Goal: Task Accomplishment & Management: Manage account settings

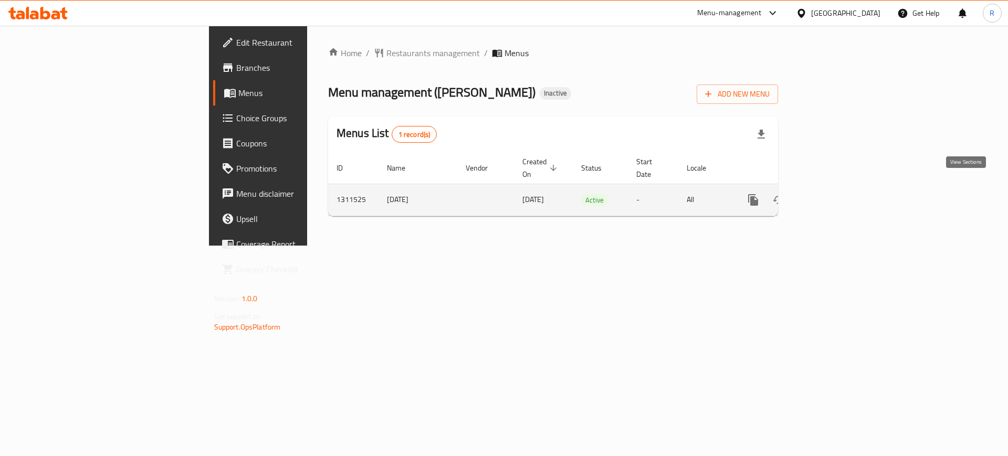
click at [834, 195] on icon "enhanced table" at bounding box center [829, 199] width 9 height 9
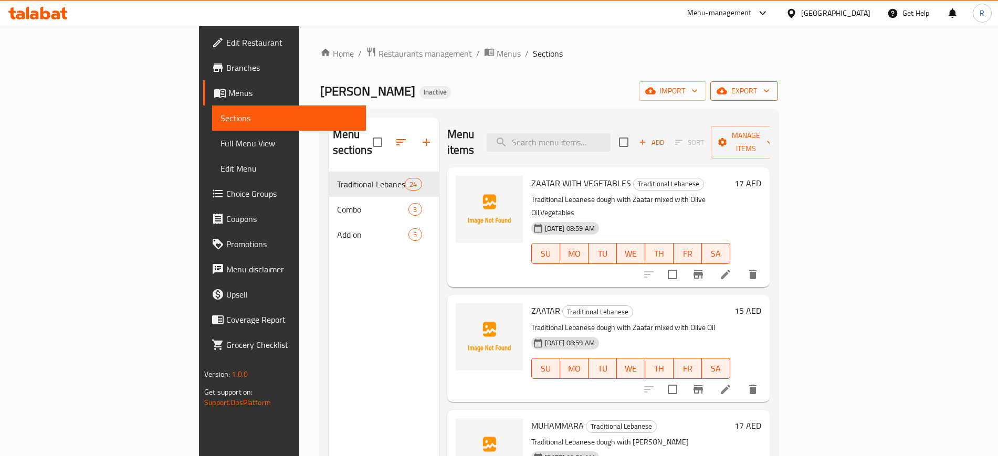
click at [770, 92] on span "export" at bounding box center [744, 91] width 51 height 13
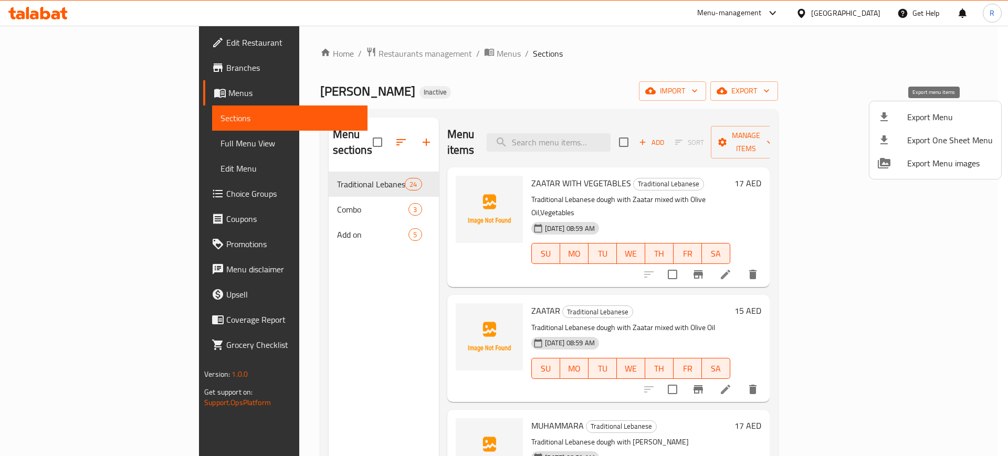
click at [938, 116] on span "Export Menu" at bounding box center [950, 117] width 86 height 13
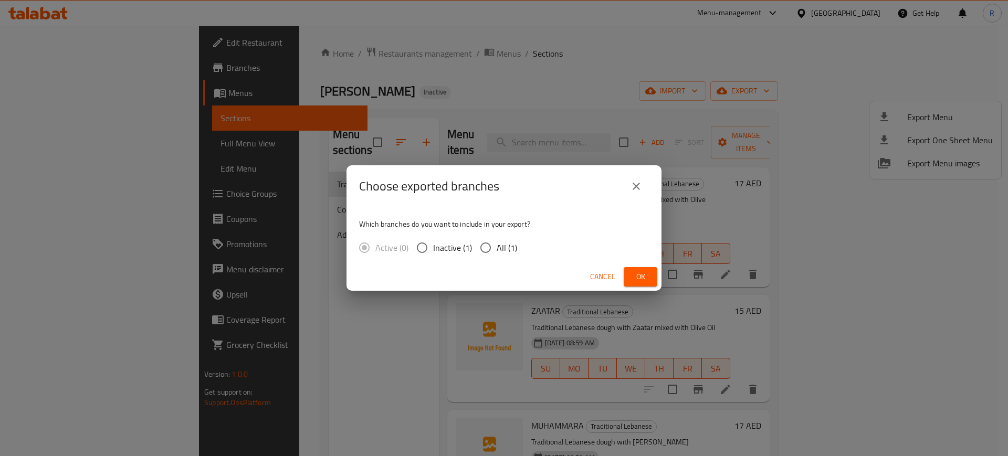
click at [483, 256] on input "All (1)" at bounding box center [486, 248] width 22 height 22
radio input "true"
click at [639, 268] on button "Ok" at bounding box center [641, 276] width 34 height 19
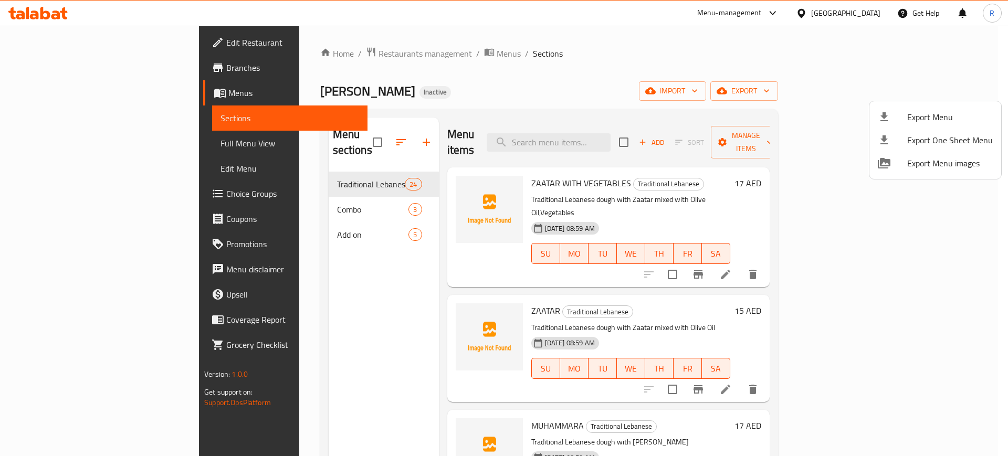
click at [286, 193] on div at bounding box center [504, 228] width 1008 height 456
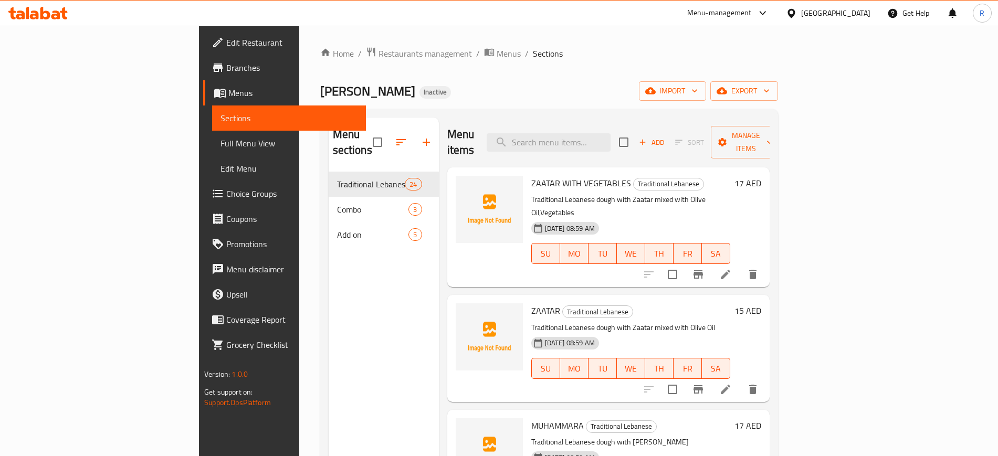
click at [337, 203] on span "Combo" at bounding box center [373, 209] width 72 height 13
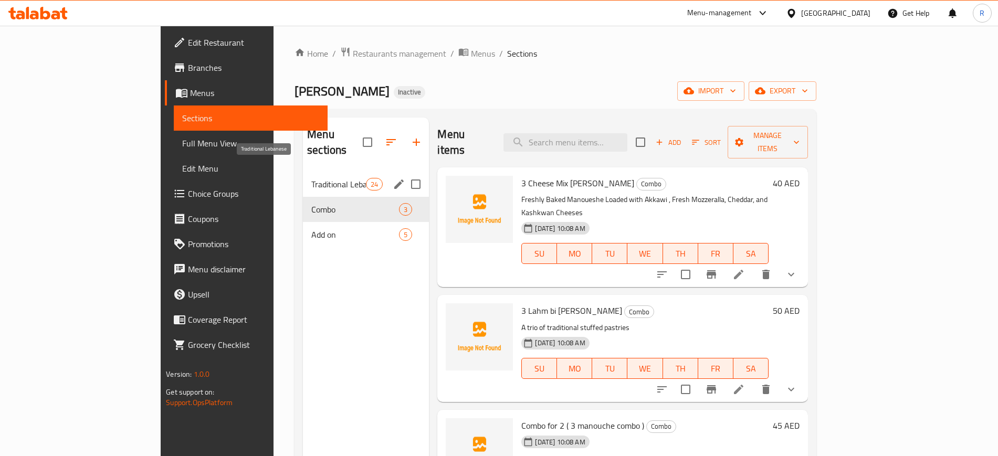
click at [311, 178] on span "Traditional Lebanese" at bounding box center [338, 184] width 55 height 13
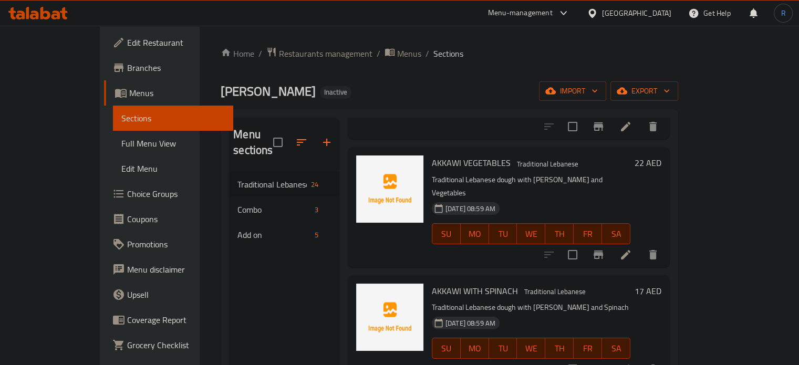
scroll to position [1707, 0]
click at [127, 194] on span "Choice Groups" at bounding box center [176, 193] width 98 height 13
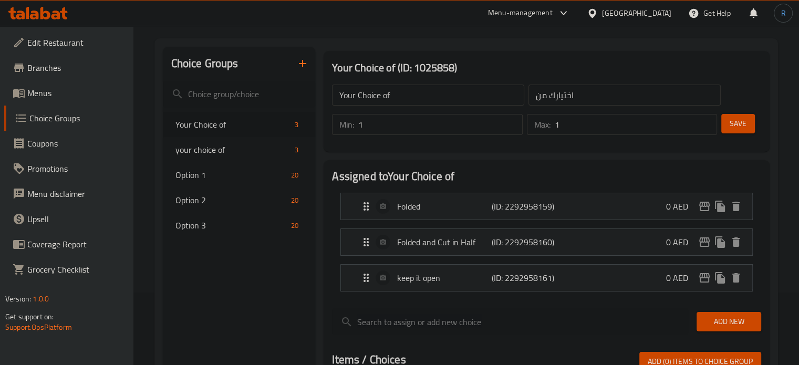
scroll to position [105, 0]
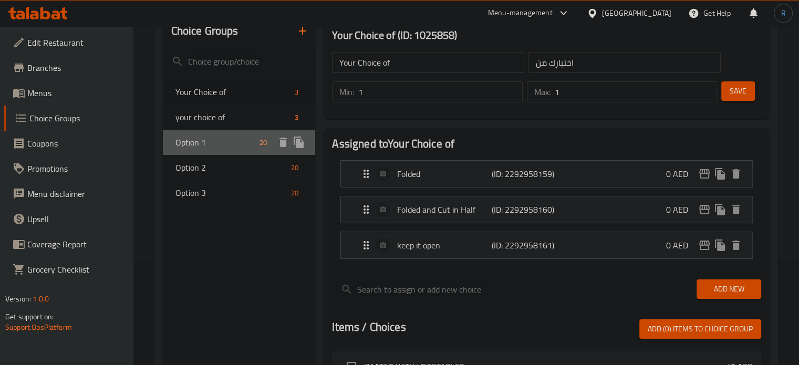
click at [205, 146] on span "Option 1" at bounding box center [215, 142] width 80 height 13
type input "Option 1"
type input "الخيار 1"
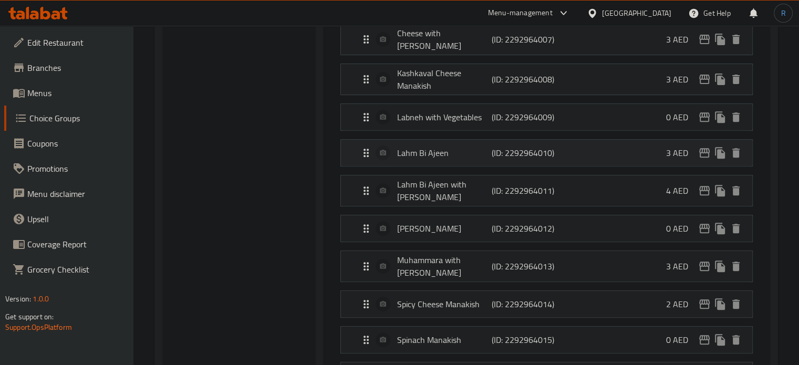
scroll to position [420, 0]
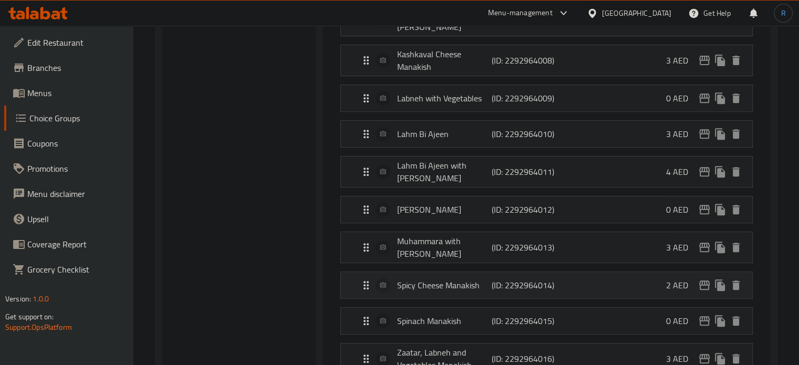
click at [436, 272] on div "Spicy Cheese Manakish (ID: 2292964014) 2 AED" at bounding box center [550, 285] width 380 height 26
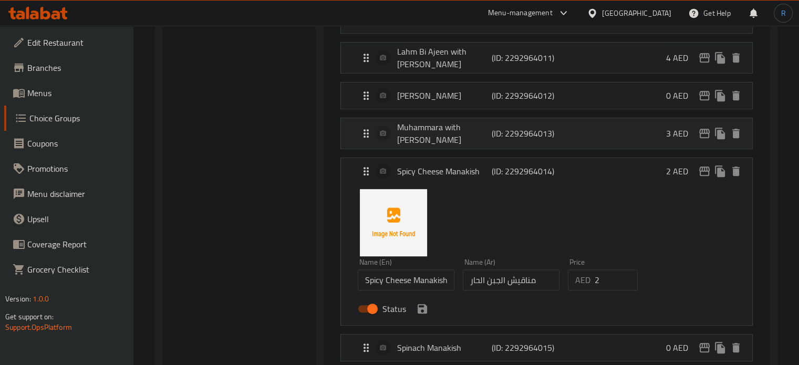
scroll to position [578, 0]
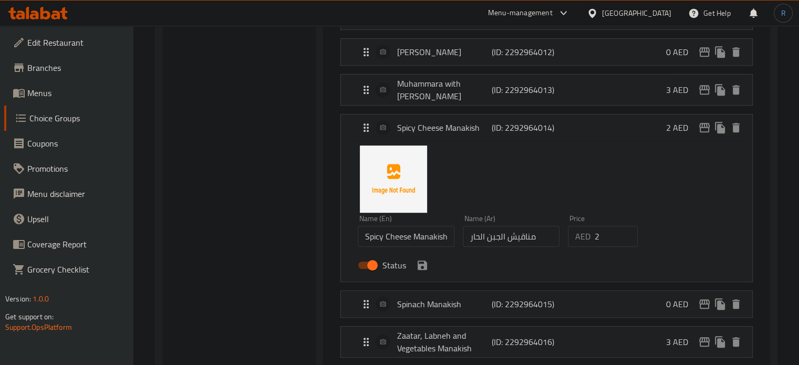
click at [477, 226] on input "مناقيش الجبن الحار" at bounding box center [511, 236] width 97 height 21
click at [477, 226] on input "مناقيش الجبن حارة" at bounding box center [511, 236] width 97 height 21
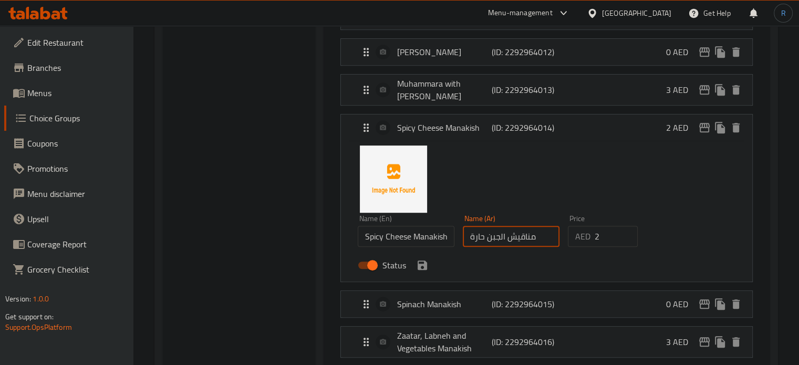
click at [477, 226] on input "مناقيش الجبن حارة" at bounding box center [511, 236] width 97 height 21
click at [473, 228] on input "مناقيش الجبن حارة" at bounding box center [511, 236] width 97 height 21
click at [419, 260] on icon "save" at bounding box center [422, 264] width 9 height 9
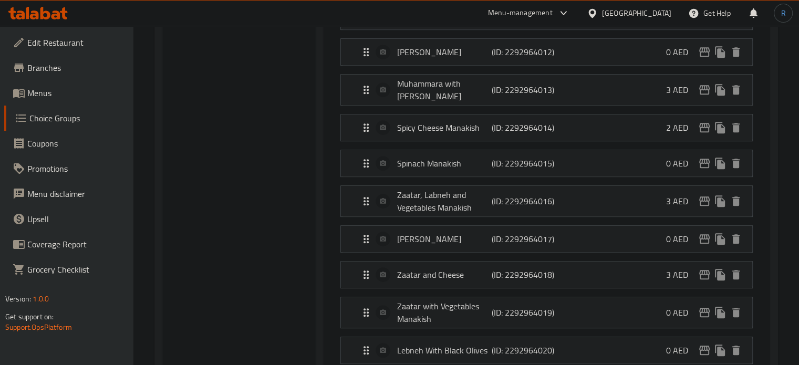
type input "مناقيش الجبن حارة"
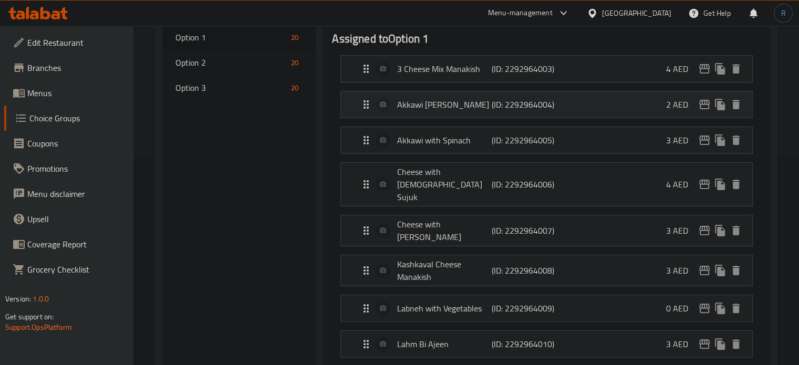
scroll to position [53, 0]
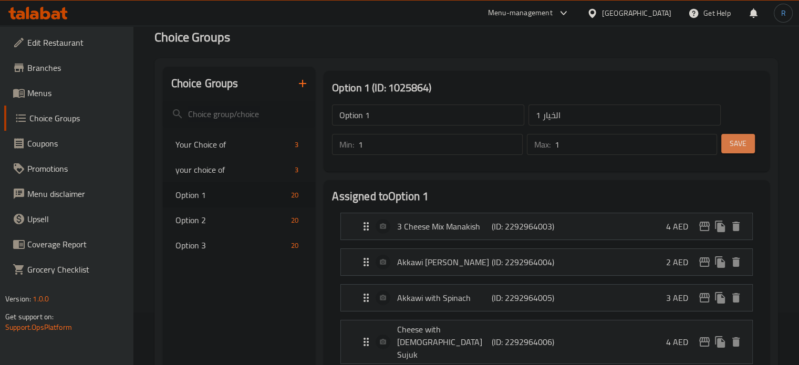
click at [735, 147] on span "Save" at bounding box center [737, 143] width 17 height 13
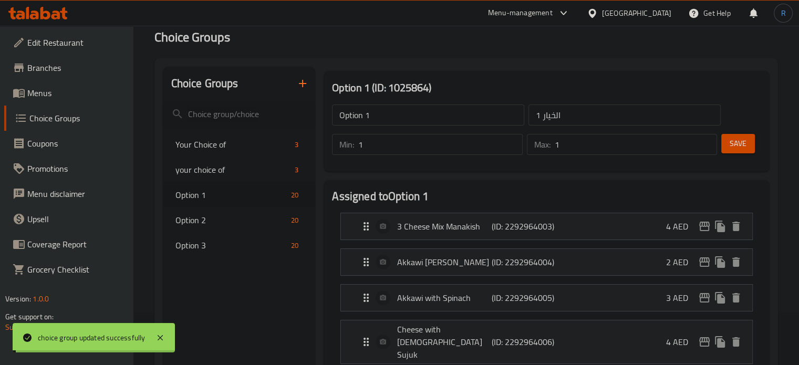
click at [200, 224] on span "Option 2" at bounding box center [231, 220] width 112 height 13
type input "Option 2"
type input "الخيار 2"
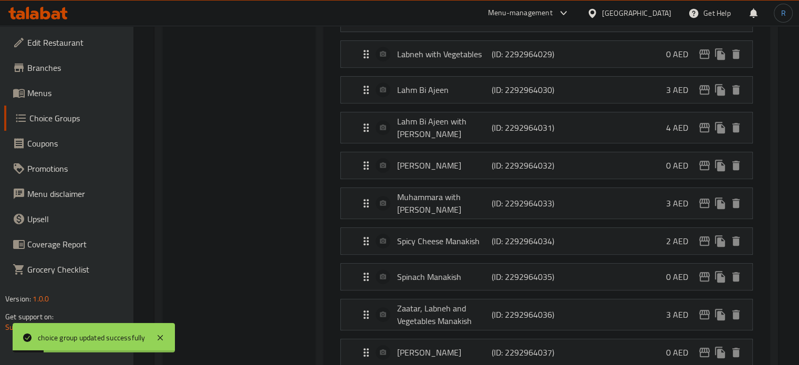
scroll to position [473, 0]
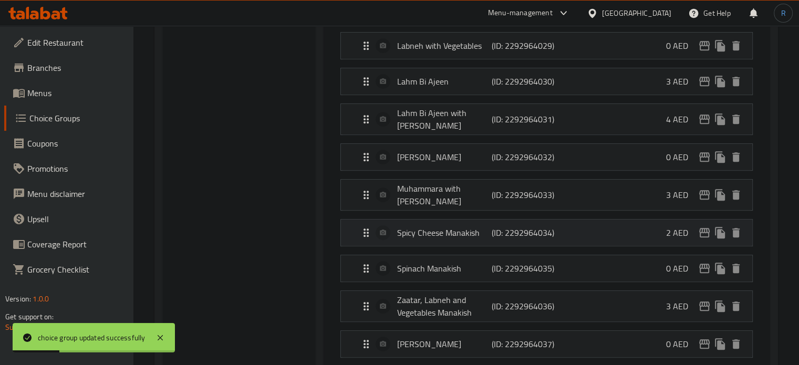
click at [412, 226] on p "Spicy Cheese Manakish" at bounding box center [444, 232] width 94 height 13
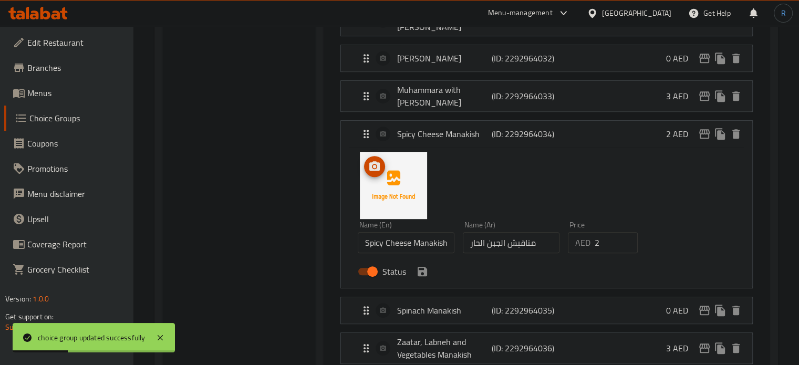
scroll to position [578, 0]
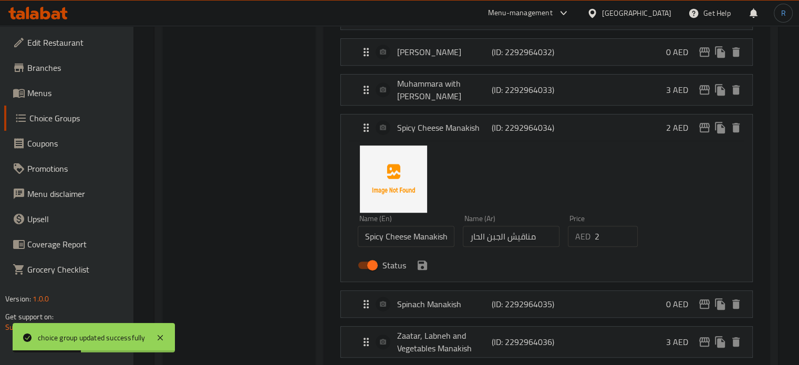
click at [481, 229] on input "مناقيش الجبن الحار" at bounding box center [511, 236] width 97 height 21
paste input "ارة"
click at [421, 259] on icon "save" at bounding box center [422, 265] width 13 height 13
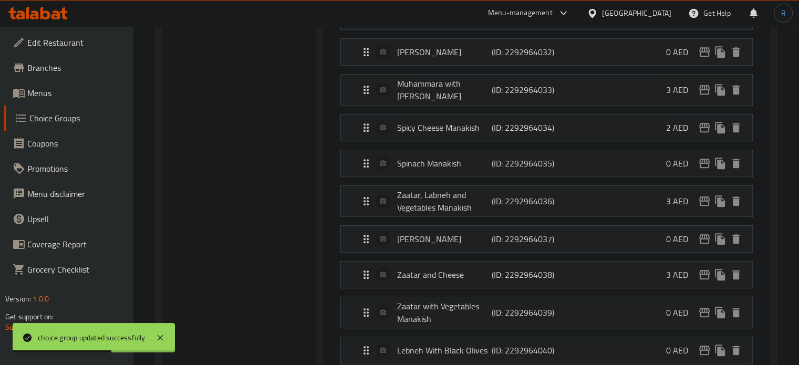
type input "مناقيش الجبن حارة"
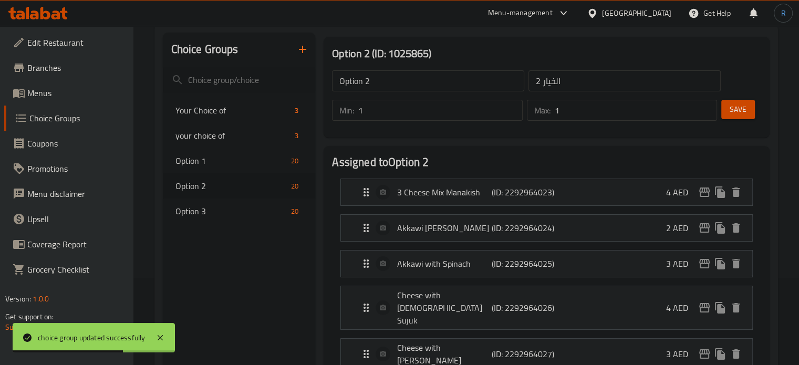
scroll to position [0, 0]
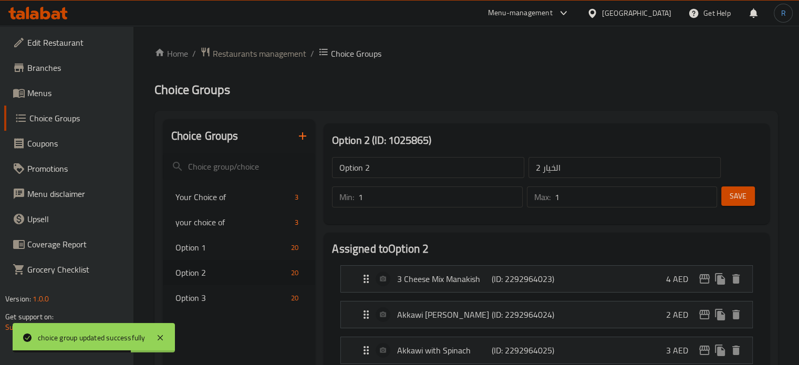
click at [742, 202] on span "Save" at bounding box center [737, 196] width 17 height 13
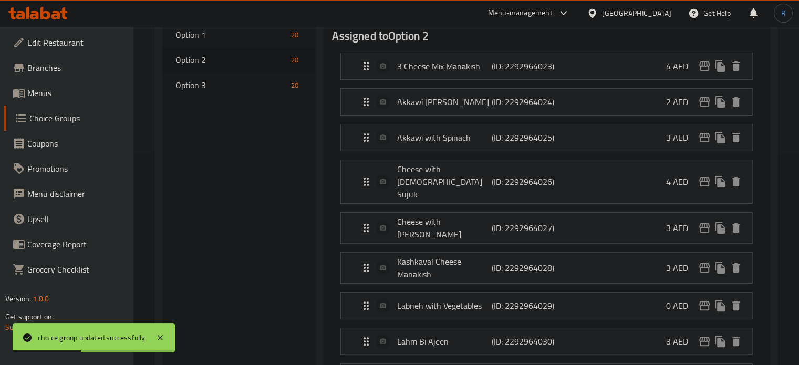
scroll to position [210, 0]
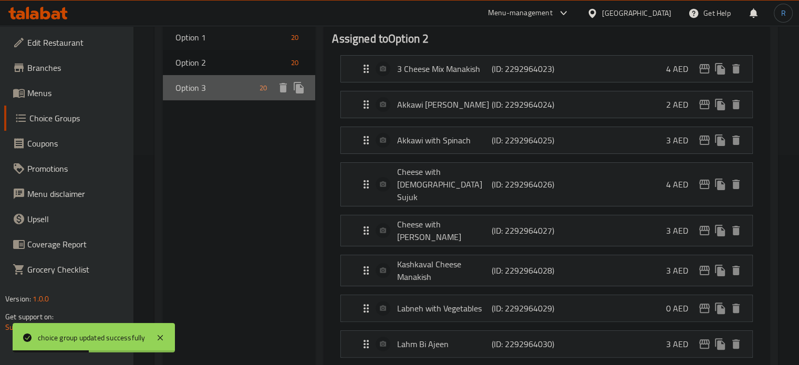
click at [196, 84] on span "Option 3" at bounding box center [215, 87] width 80 height 13
type input "Option 3"
type input "الخيار 3"
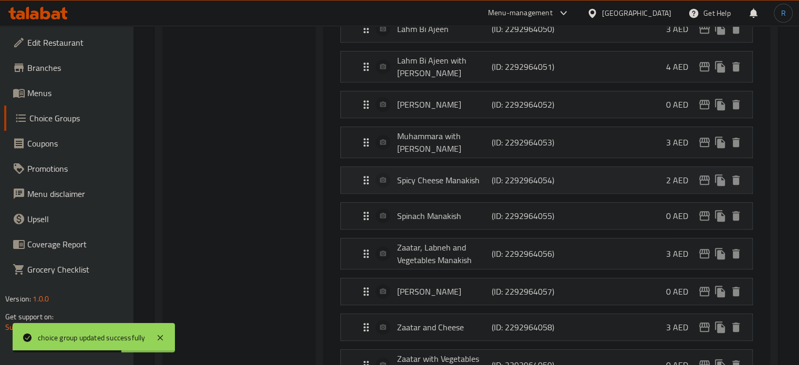
click at [445, 174] on p "Spicy Cheese Manakish" at bounding box center [444, 180] width 94 height 13
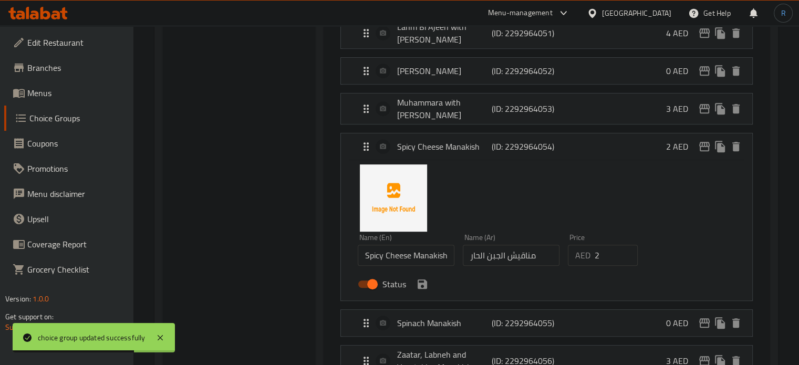
scroll to position [578, 0]
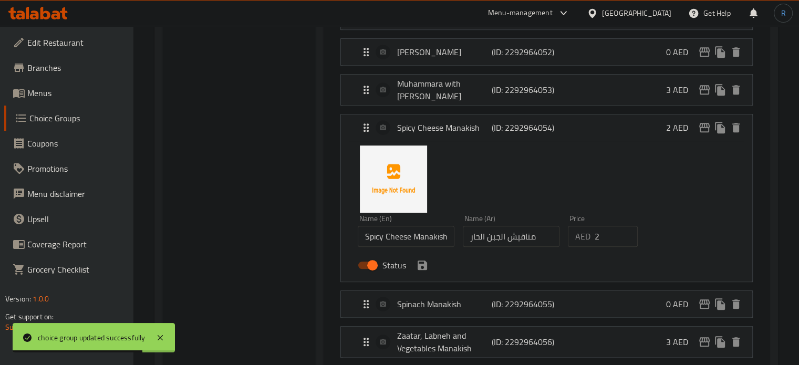
click at [479, 226] on input "مناقيش الجبن الحار" at bounding box center [511, 236] width 97 height 21
paste input "ارة"
click at [422, 260] on icon "save" at bounding box center [422, 264] width 9 height 9
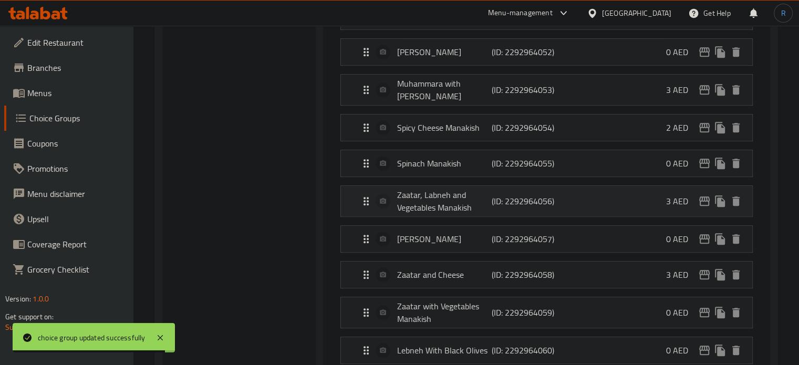
type input "مناقيش الجبن حارة"
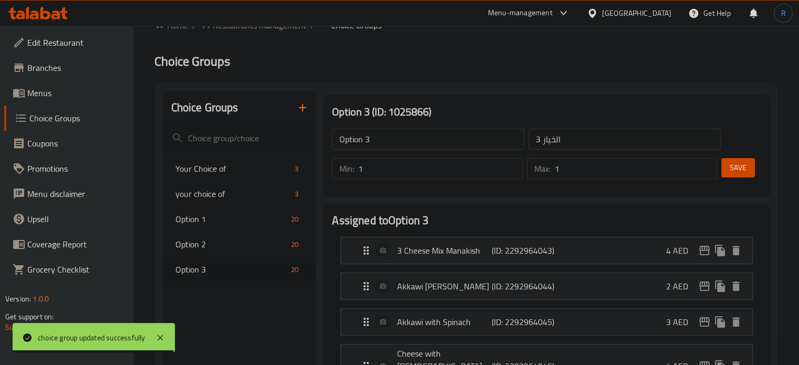
scroll to position [0, 0]
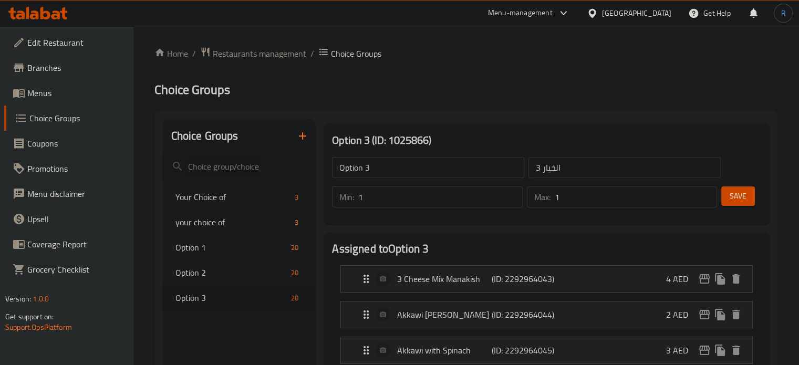
click at [739, 196] on span "Save" at bounding box center [737, 196] width 17 height 13
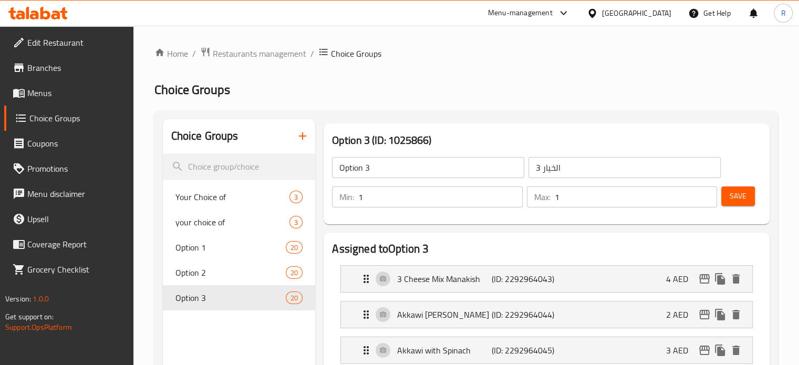
click at [43, 48] on span "Edit Restaurant" at bounding box center [76, 42] width 98 height 13
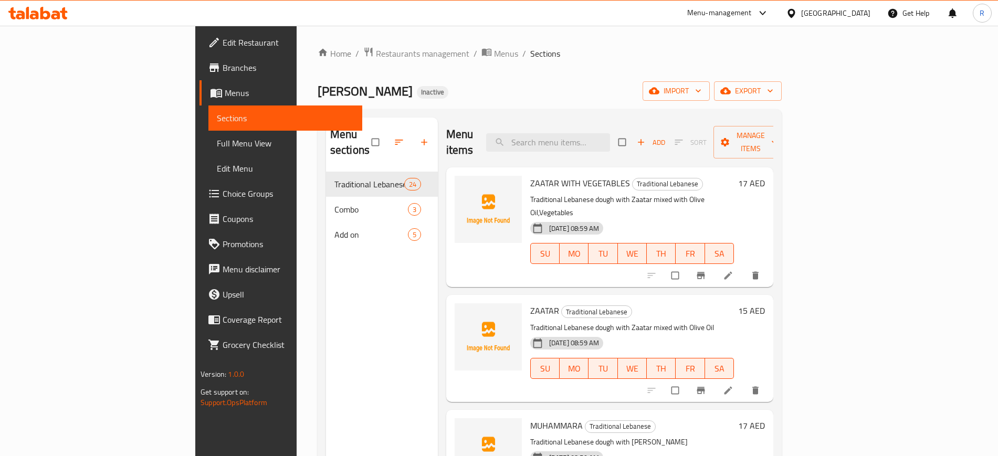
click at [217, 144] on span "Full Menu View" at bounding box center [285, 143] width 137 height 13
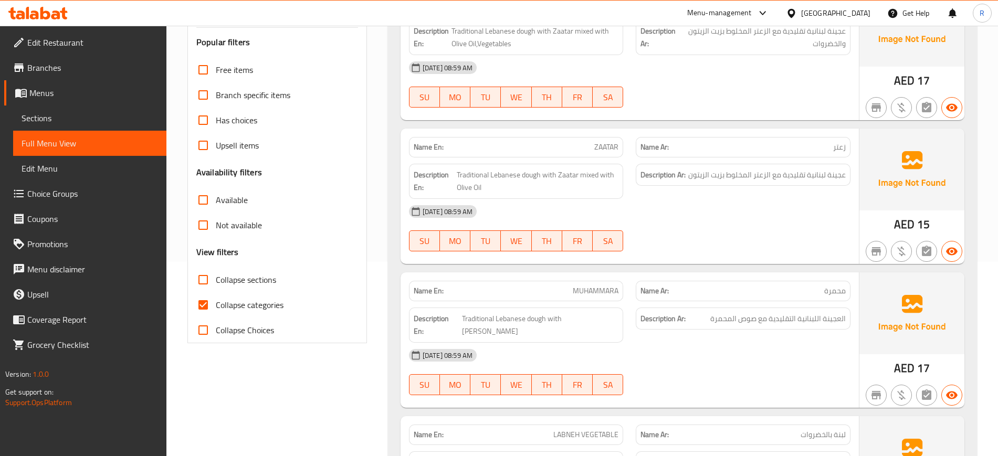
scroll to position [197, 0]
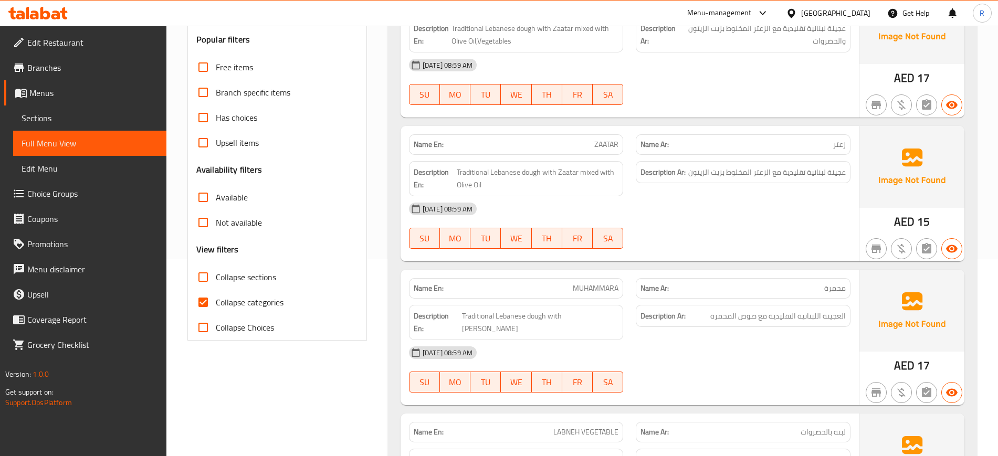
click at [239, 308] on span "Collapse categories" at bounding box center [250, 302] width 68 height 13
click at [216, 308] on input "Collapse categories" at bounding box center [203, 302] width 25 height 25
checkbox input "false"
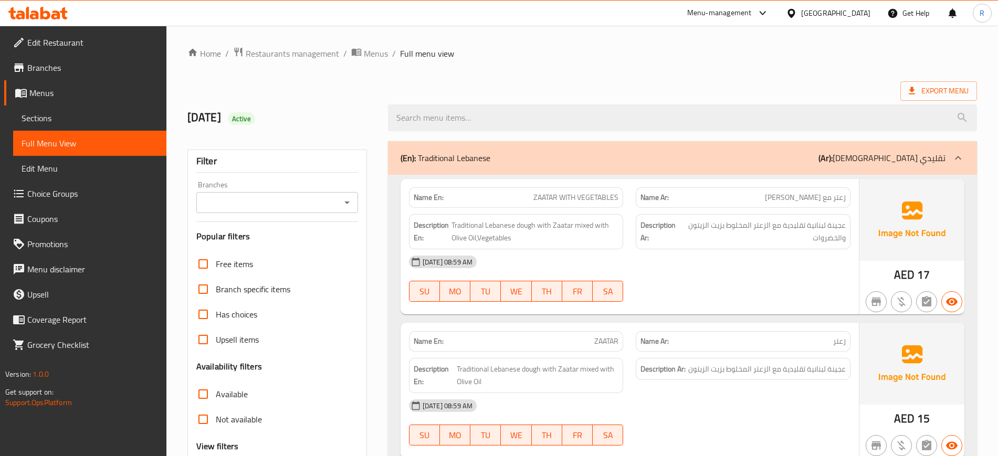
click at [247, 126] on div "14.9.2025 Active" at bounding box center [281, 118] width 201 height 47
click at [255, 112] on div "Active" at bounding box center [241, 118] width 27 height 13
copy span "Active"
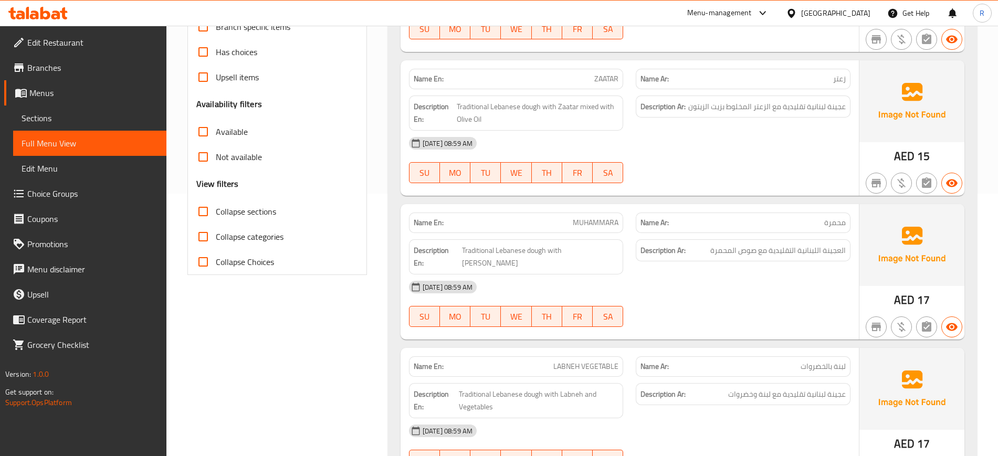
scroll to position [328, 0]
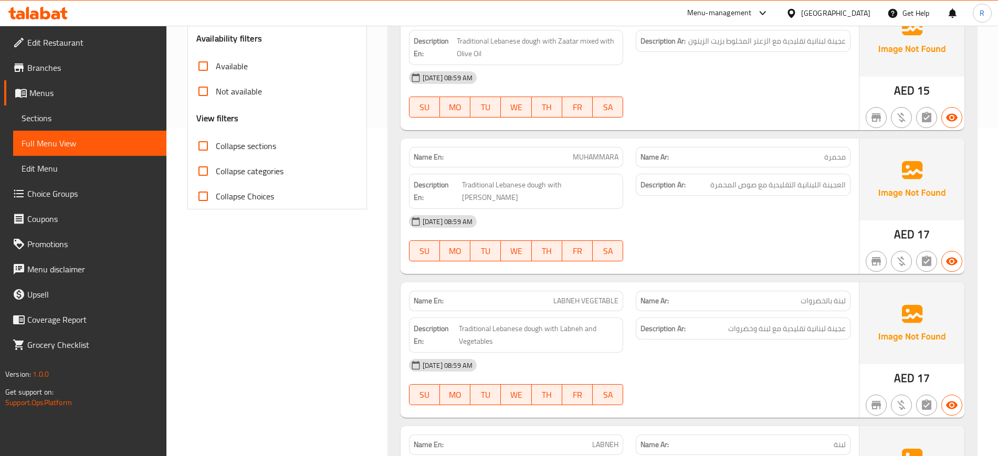
click at [197, 148] on input "Collapse sections" at bounding box center [203, 145] width 25 height 25
checkbox input "true"
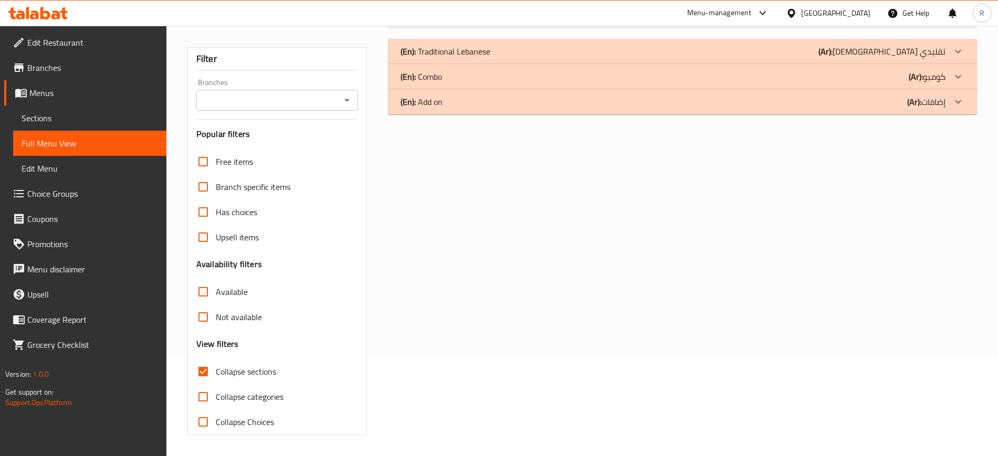
scroll to position [102, 0]
click at [500, 78] on div "(En): Combo (Ar): كومبو" at bounding box center [673, 76] width 545 height 13
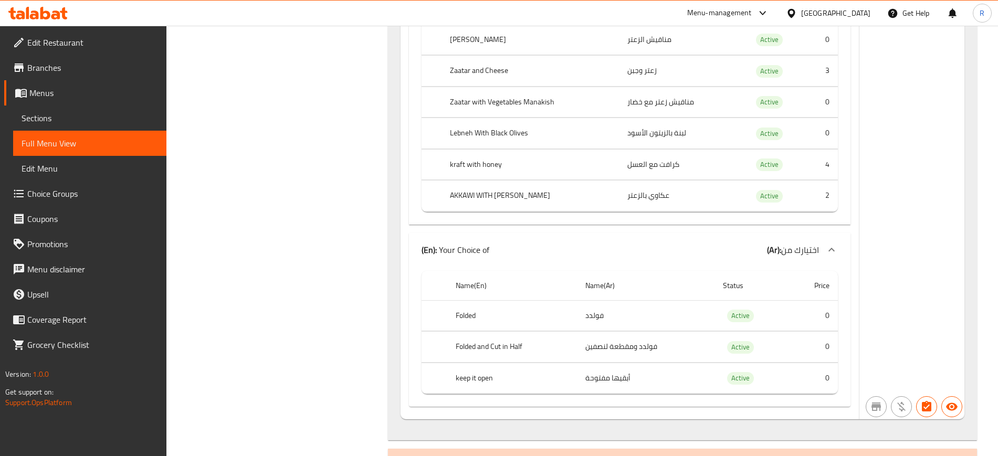
scroll to position [2983, 0]
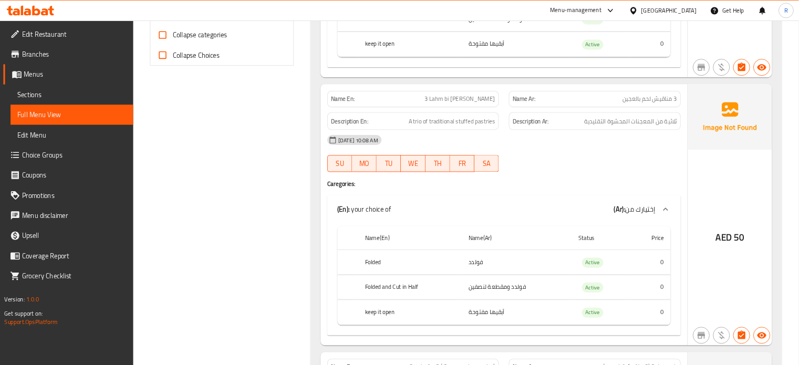
scroll to position [0, 0]
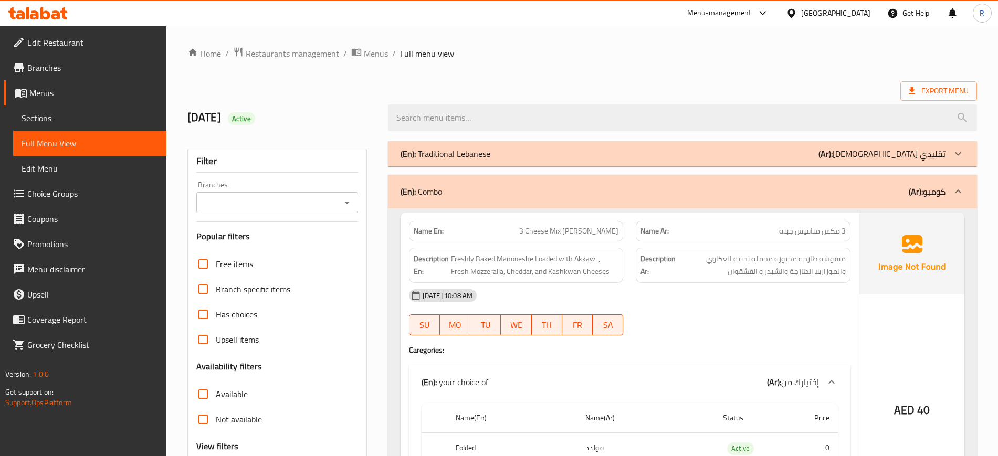
click at [846, 154] on div "(En): Traditional Lebanese (Ar): لبناني تقليدي" at bounding box center [673, 154] width 545 height 13
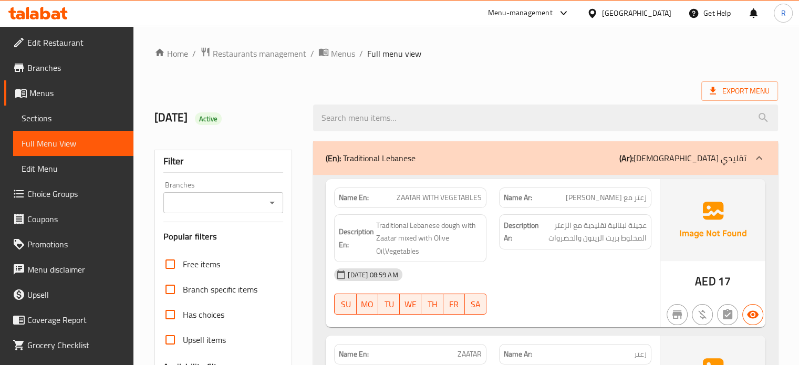
click at [477, 58] on ol "Home / Restaurants management / Menus / Full menu view" at bounding box center [465, 54] width 623 height 14
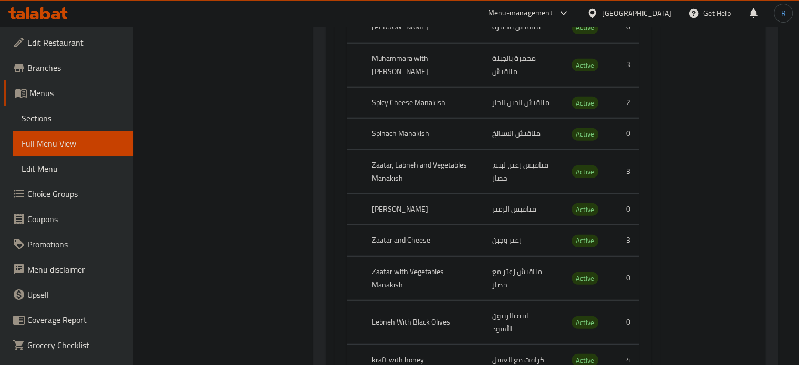
scroll to position [6872, 0]
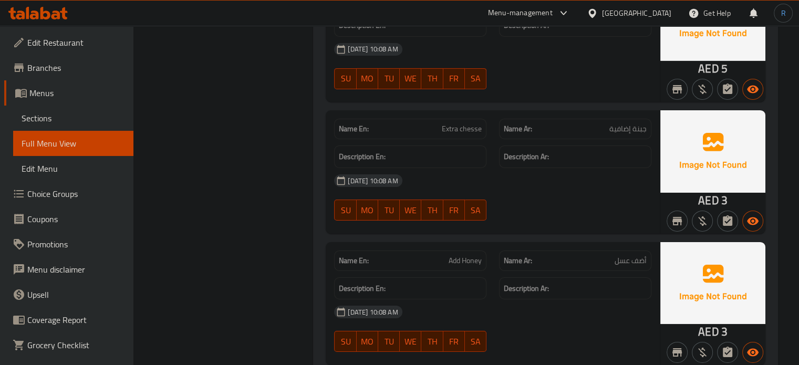
scroll to position [7554, 0]
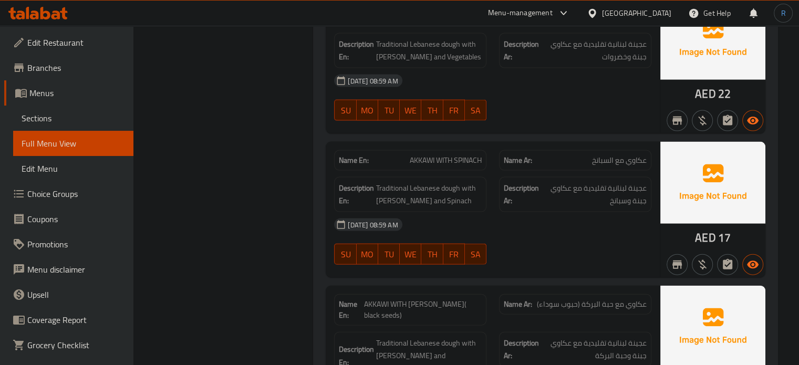
scroll to position [2311, 0]
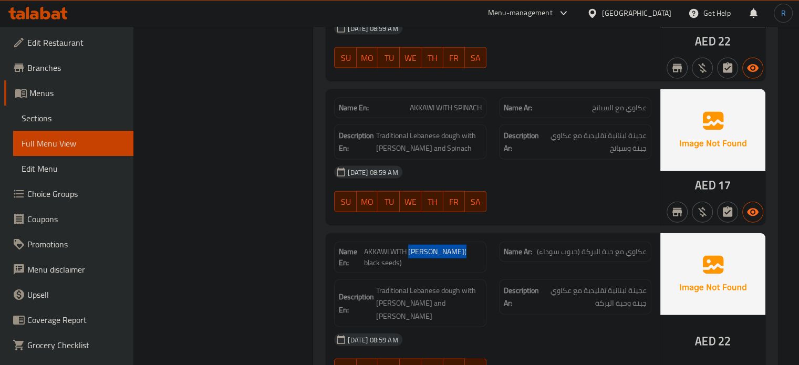
drag, startPoint x: 410, startPoint y: 206, endPoint x: 460, endPoint y: 206, distance: 49.9
click at [460, 246] on span "AKKAWI WITH [PERSON_NAME]( black seeds)" at bounding box center [423, 257] width 118 height 22
copy span "NIGELLA SATIVA"
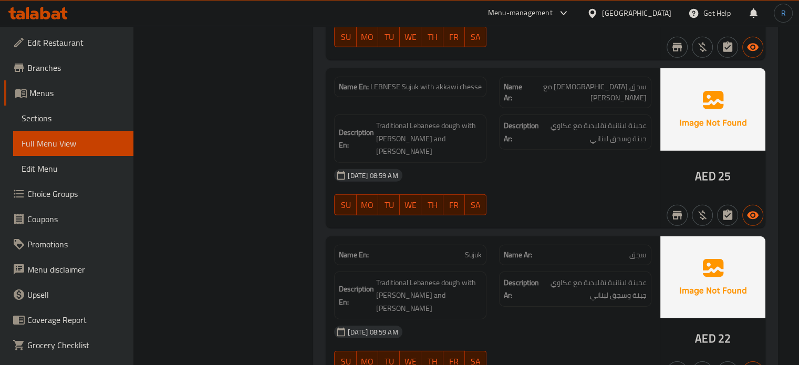
scroll to position [3256, 0]
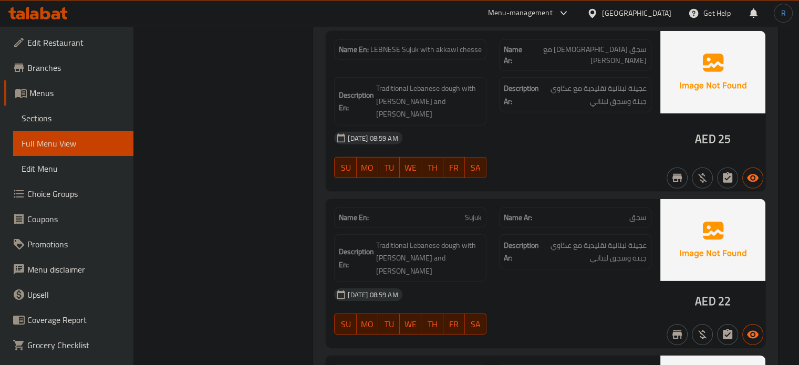
click at [556, 282] on div "[DATE] 08:59 AM" at bounding box center [493, 294] width 330 height 25
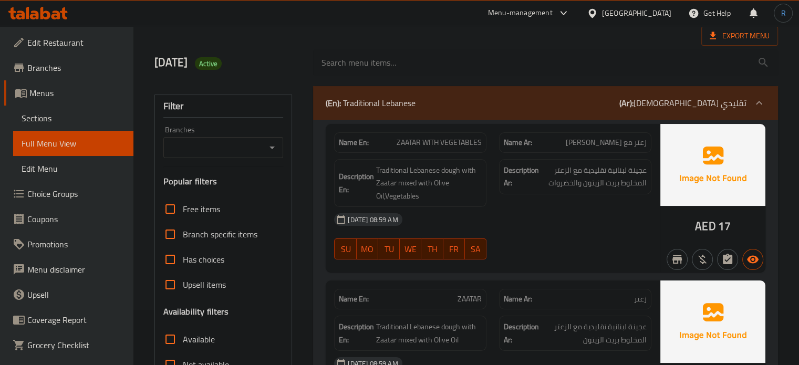
scroll to position [108, 0]
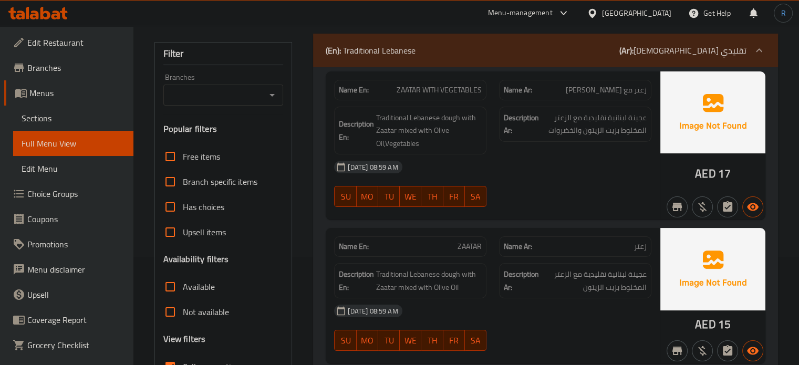
click at [519, 174] on div "[DATE] 08:59 AM" at bounding box center [493, 166] width 330 height 25
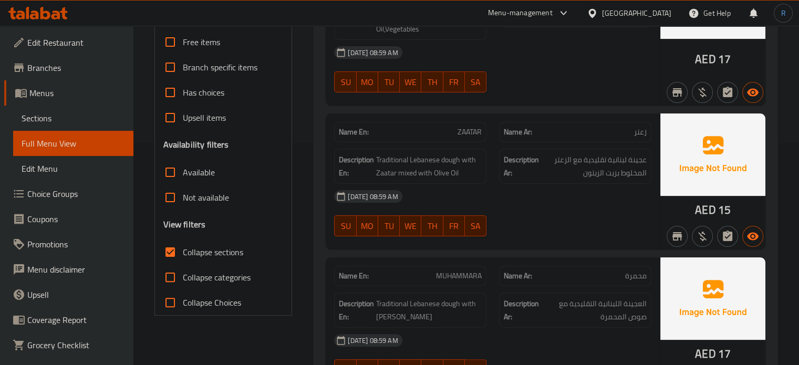
scroll to position [160, 0]
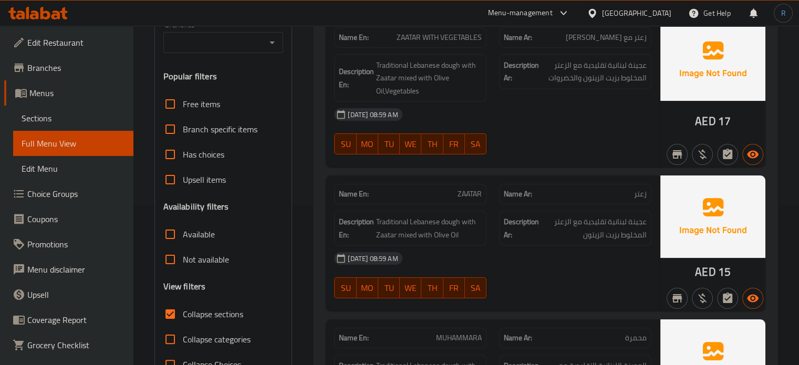
click at [508, 273] on div "14-09-2025 08:59 AM SU MO TU WE TH FR SA" at bounding box center [493, 275] width 330 height 59
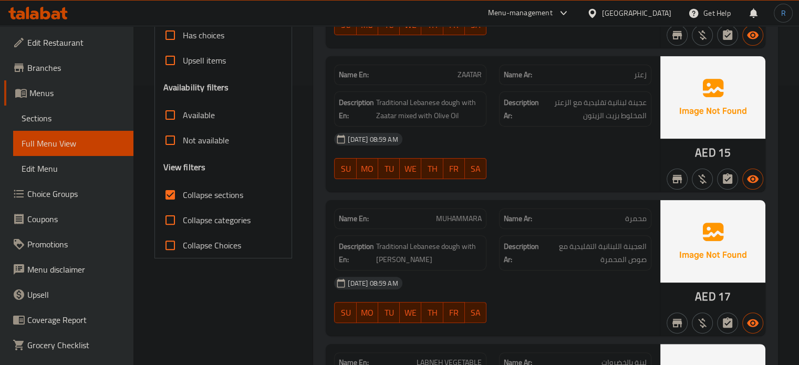
scroll to position [284, 0]
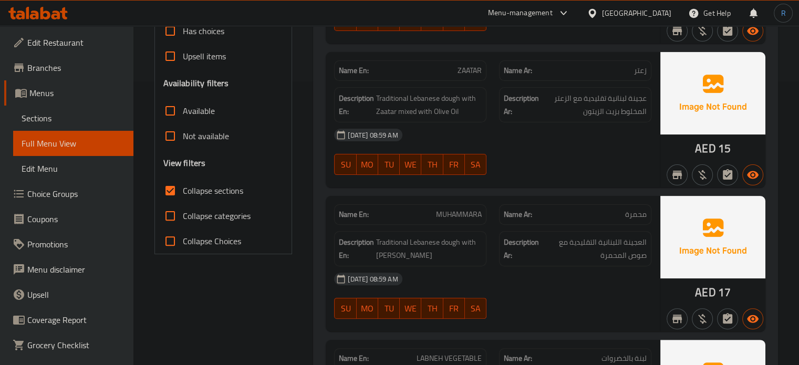
click at [469, 283] on div "[DATE] 08:59 AM" at bounding box center [493, 278] width 330 height 25
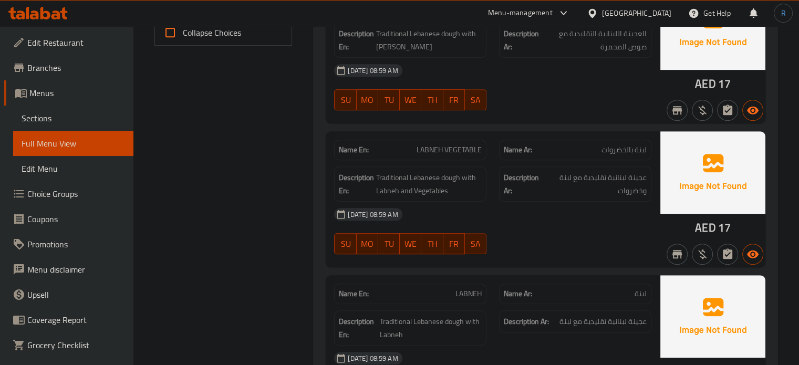
click at [524, 226] on div "14-09-2025 08:59 AM SU MO TU WE TH FR SA" at bounding box center [493, 231] width 330 height 59
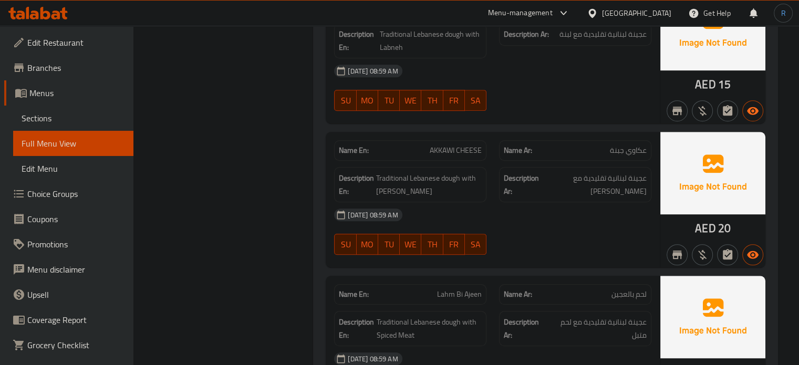
click at [512, 243] on div "14-09-2025 08:59 AM SU MO TU WE TH FR SA" at bounding box center [493, 231] width 330 height 59
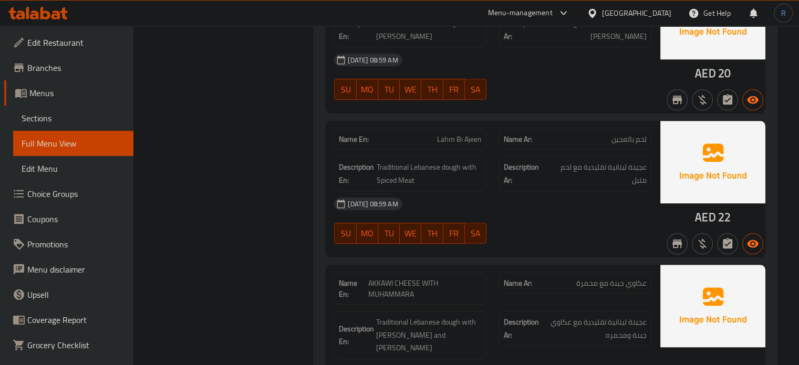
scroll to position [937, 0]
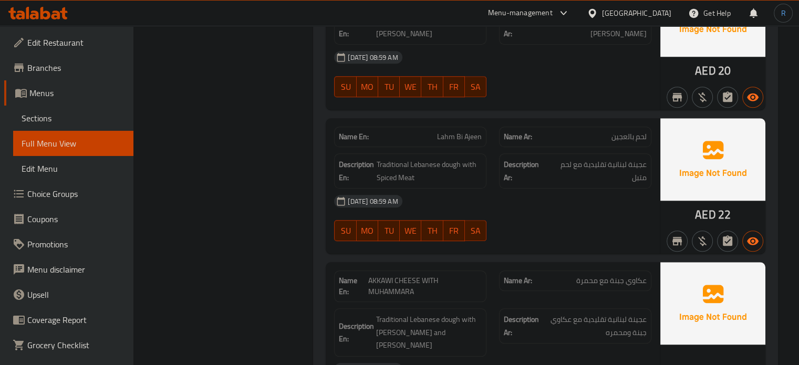
click at [443, 191] on div "[DATE] 08:59 AM" at bounding box center [493, 201] width 330 height 25
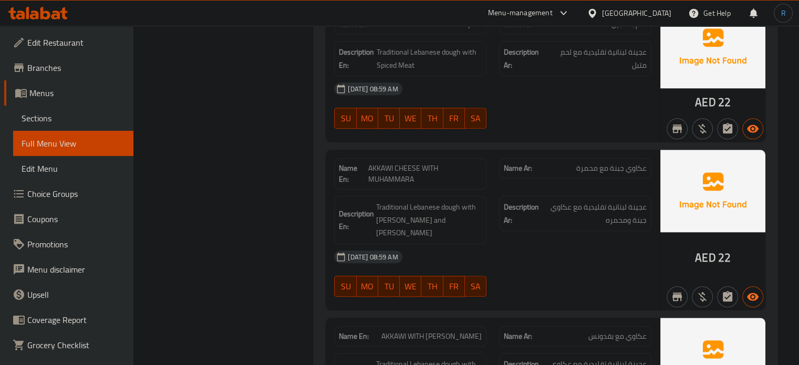
scroll to position [1094, 0]
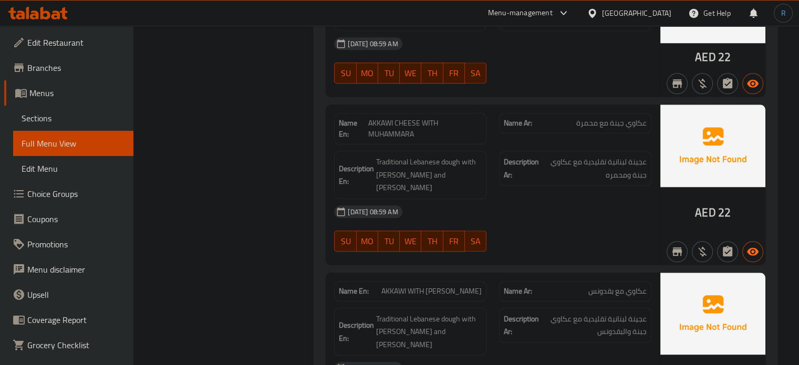
click at [566, 216] on div "14-09-2025 08:59 AM SU MO TU WE TH FR SA" at bounding box center [493, 228] width 330 height 59
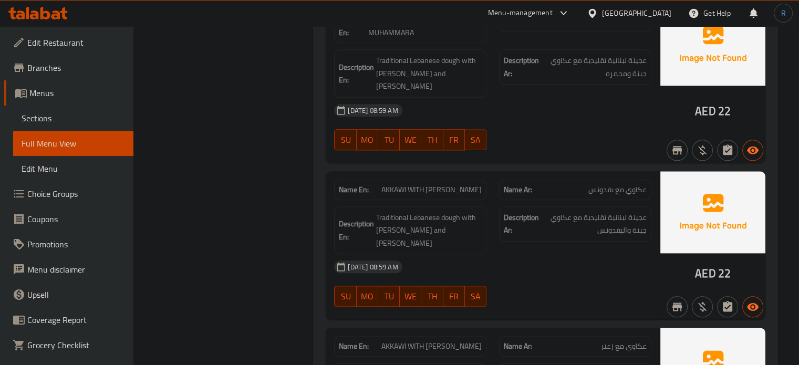
scroll to position [1252, 0]
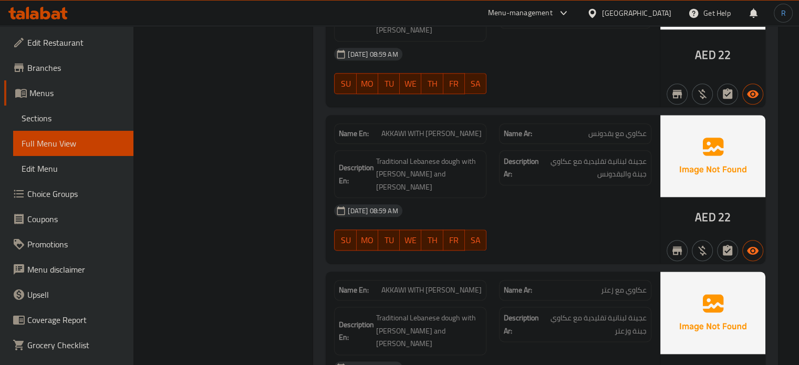
click at [677, 244] on icon "button" at bounding box center [677, 250] width 13 height 13
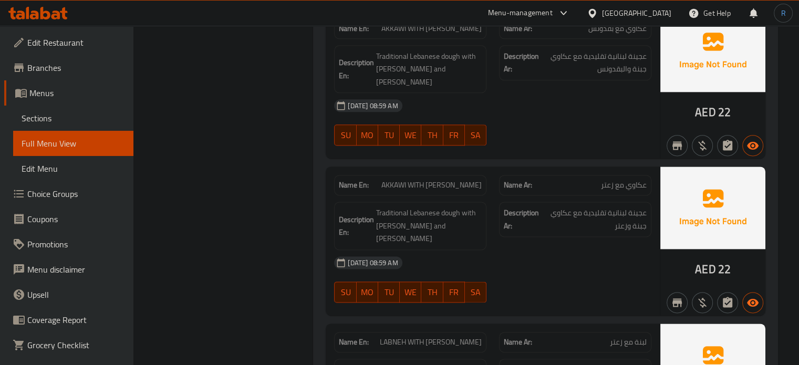
scroll to position [1410, 0]
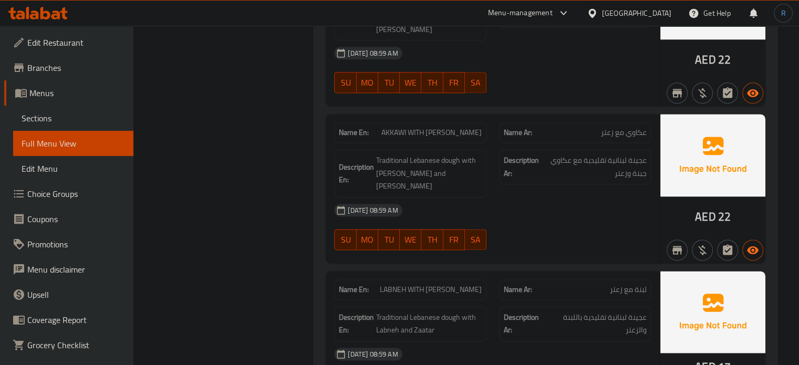
click at [540, 197] on div "14-09-2025 08:59 AM SU MO TU WE TH FR SA" at bounding box center [493, 226] width 330 height 59
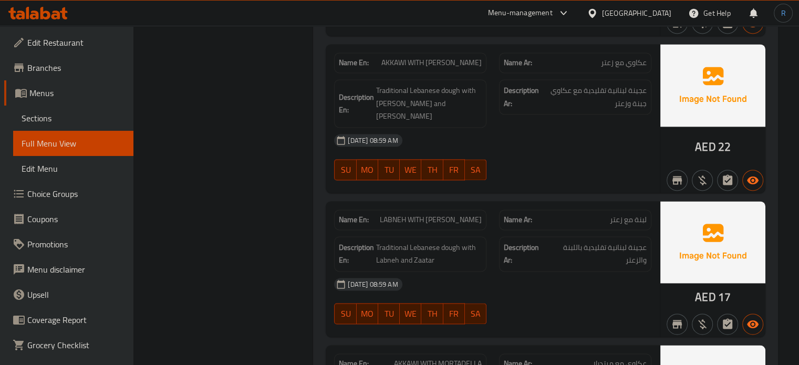
scroll to position [1515, 0]
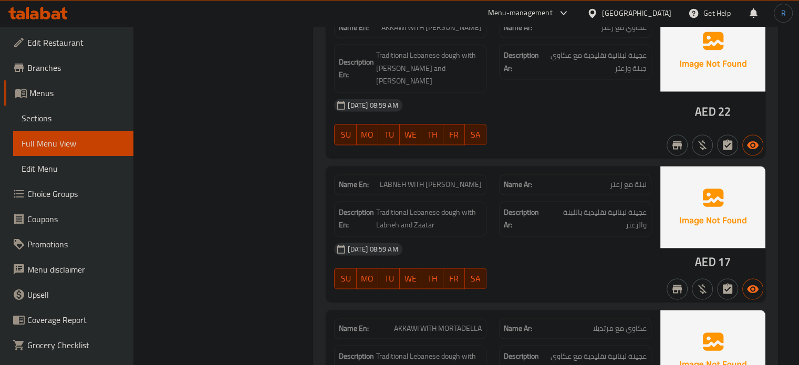
click at [546, 236] on div "14-09-2025 08:59 AM SU MO TU WE TH FR SA" at bounding box center [493, 265] width 330 height 59
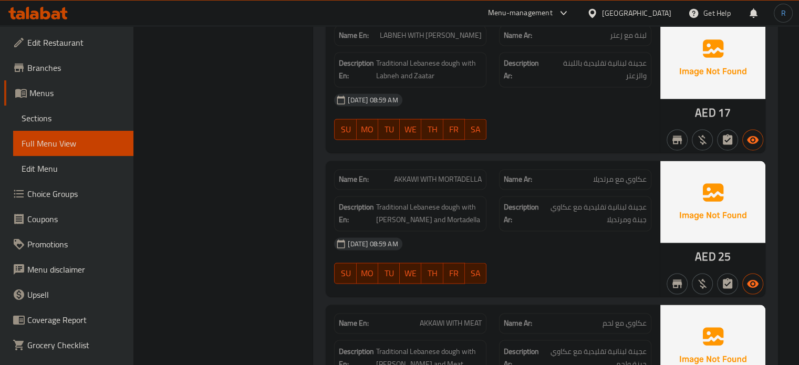
scroll to position [1672, 0]
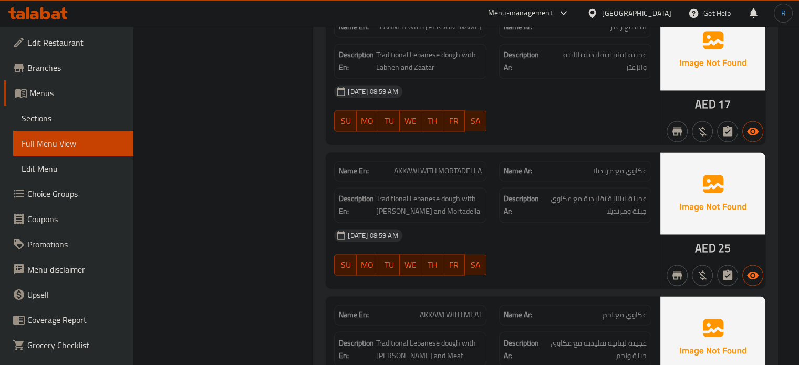
click at [653, 223] on div "14-09-2025 08:59 AM SU MO TU WE TH FR SA" at bounding box center [493, 252] width 330 height 59
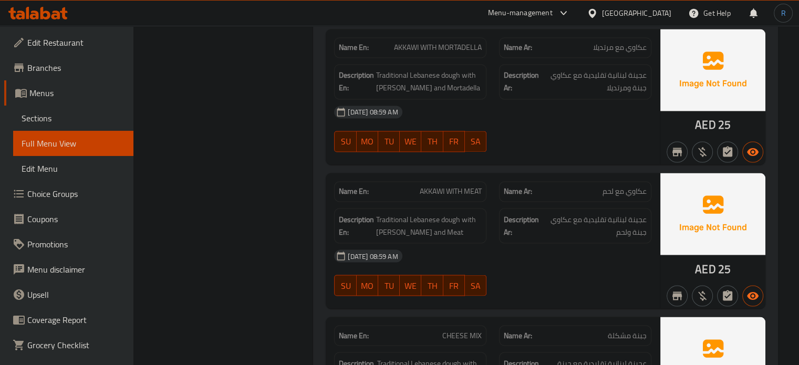
scroll to position [1830, 0]
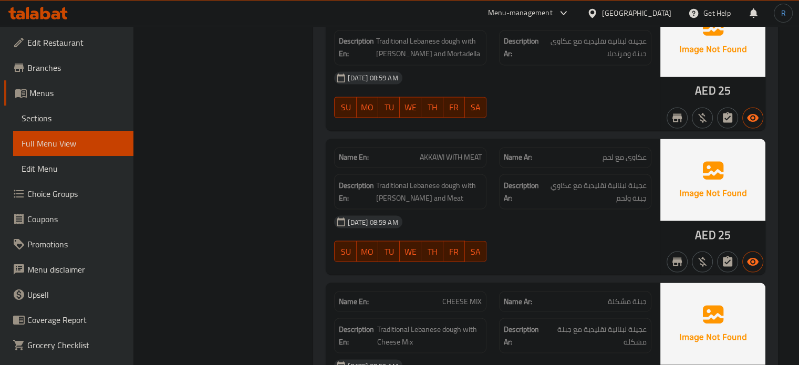
click at [539, 209] on div "14-09-2025 08:59 AM SU MO TU WE TH FR SA" at bounding box center [493, 238] width 330 height 59
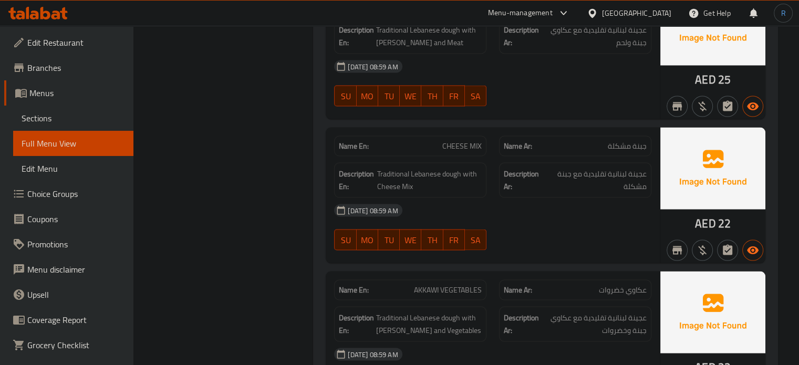
scroll to position [1987, 0]
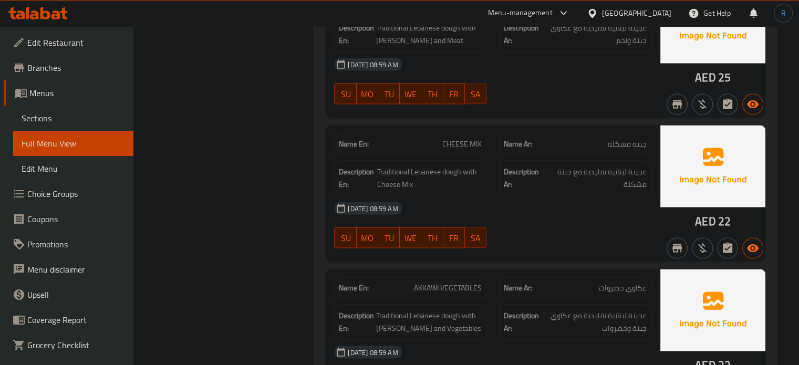
click at [585, 195] on div "[DATE] 08:59 AM" at bounding box center [493, 207] width 330 height 25
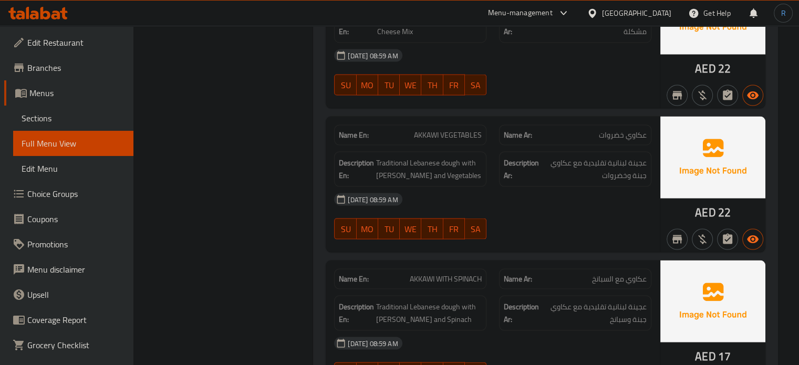
scroll to position [2145, 0]
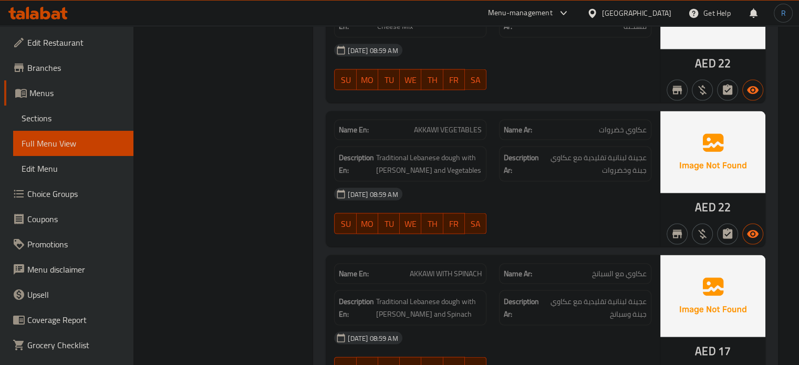
click at [576, 182] on div "[DATE] 08:59 AM" at bounding box center [493, 194] width 330 height 25
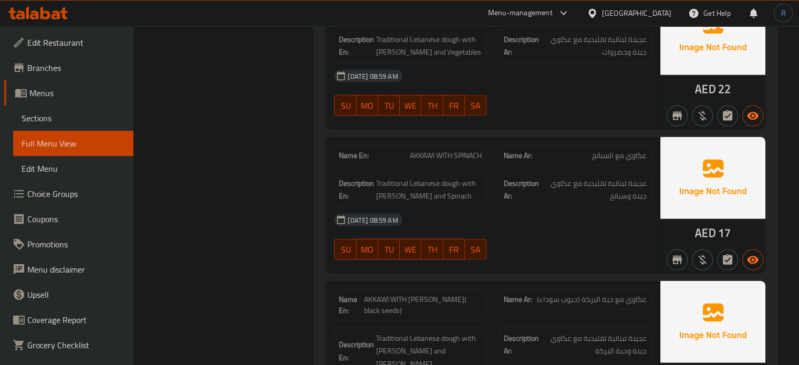
scroll to position [2302, 0]
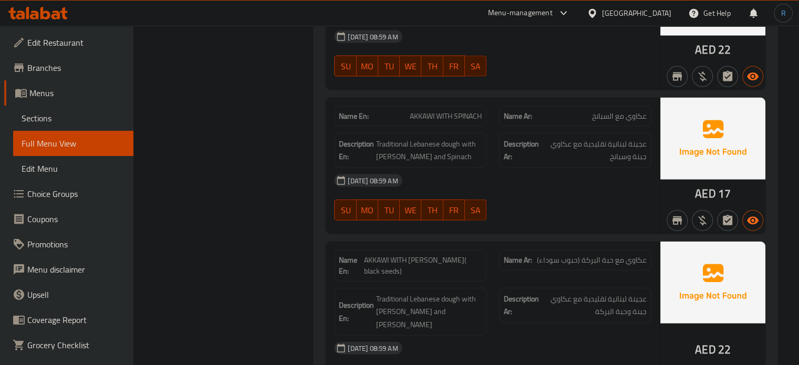
click at [545, 168] on div "[DATE] 08:59 AM" at bounding box center [493, 180] width 330 height 25
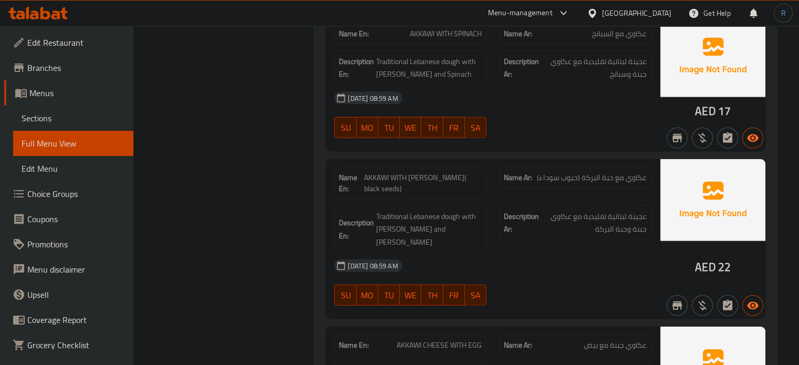
scroll to position [2407, 0]
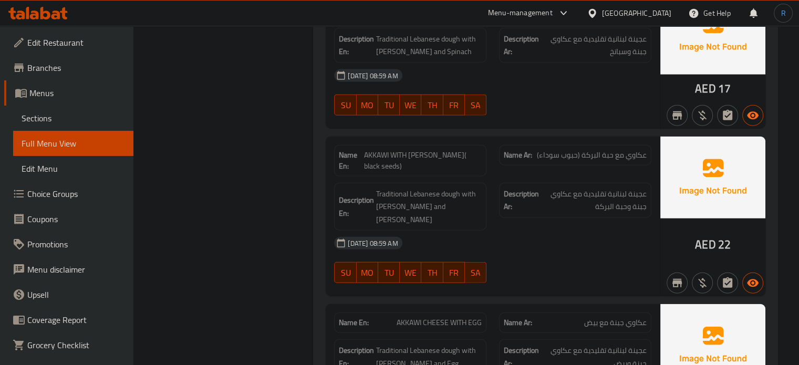
click at [511, 231] on div "14-09-2025 08:59 AM SU MO TU WE TH FR SA" at bounding box center [493, 260] width 330 height 59
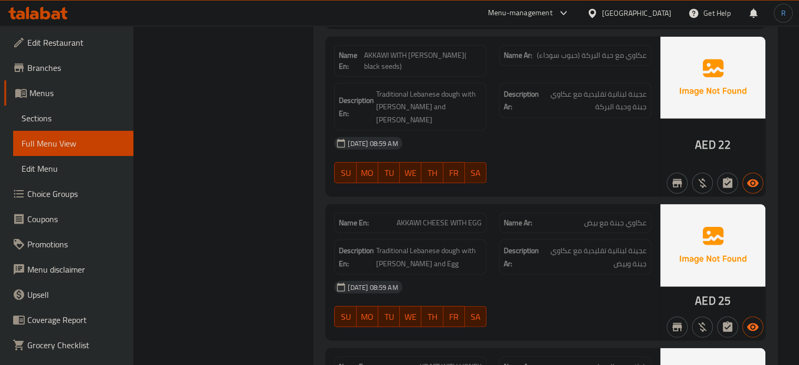
scroll to position [2512, 0]
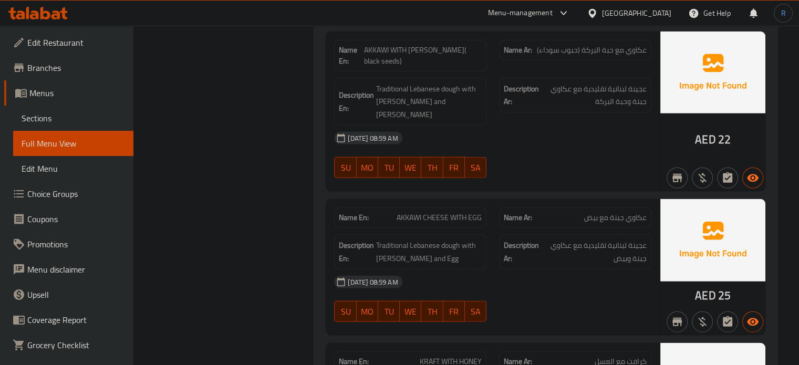
click at [462, 269] on div "[DATE] 08:59 AM" at bounding box center [493, 281] width 330 height 25
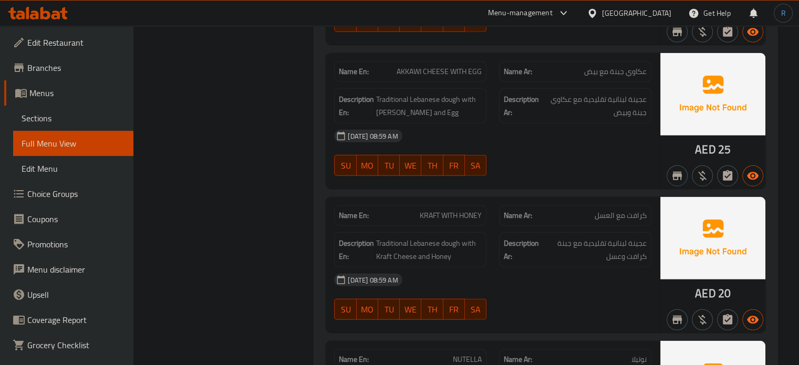
scroll to position [2670, 0]
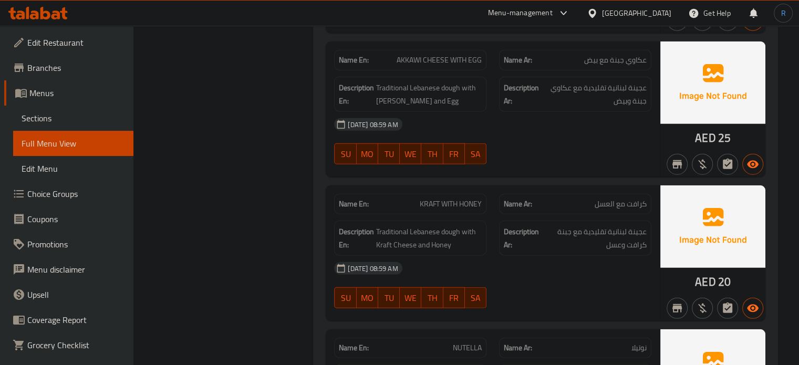
click at [528, 256] on div "[DATE] 08:59 AM" at bounding box center [493, 268] width 330 height 25
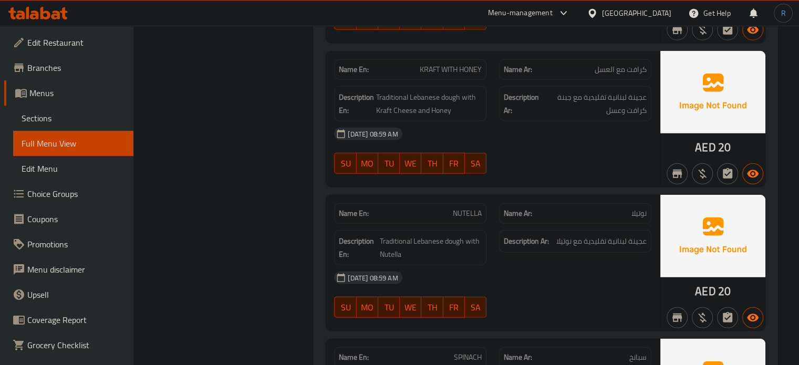
scroll to position [2827, 0]
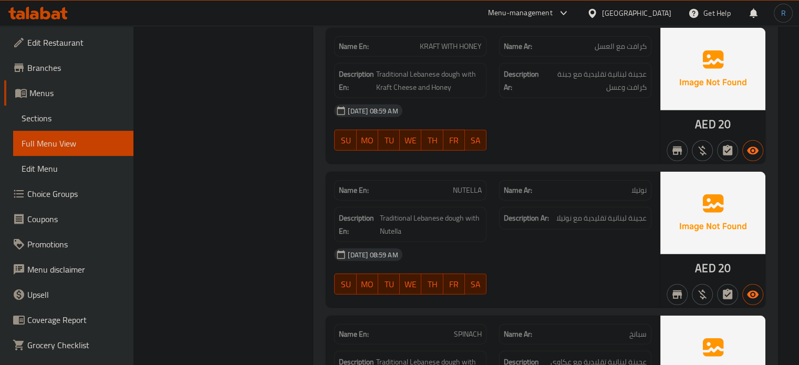
click at [514, 242] on div "[DATE] 08:59 AM" at bounding box center [493, 254] width 330 height 25
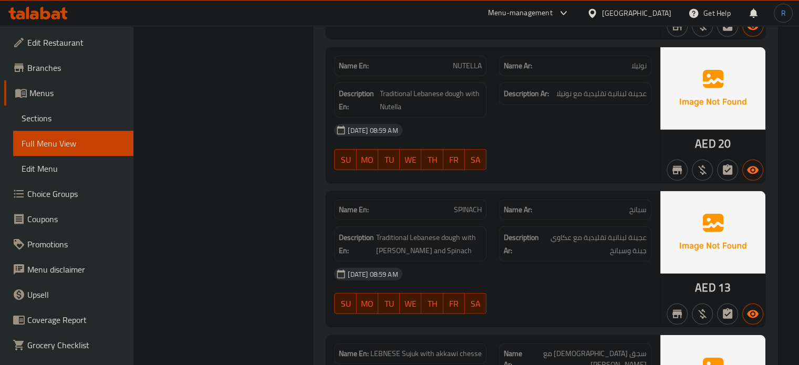
scroll to position [2985, 0]
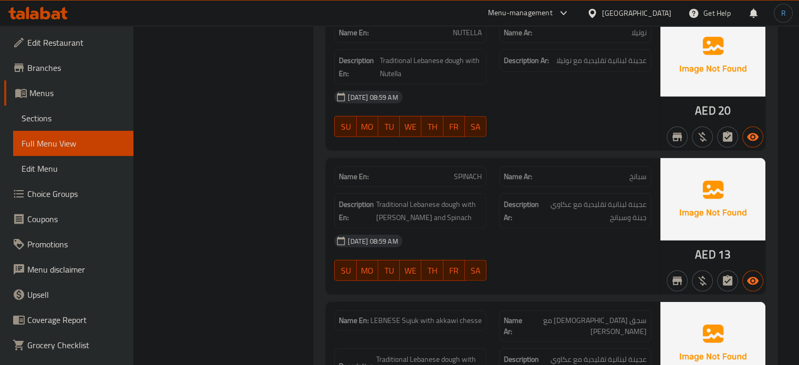
click at [441, 254] on div "SU MO TU WE TH FR SA" at bounding box center [410, 271] width 165 height 34
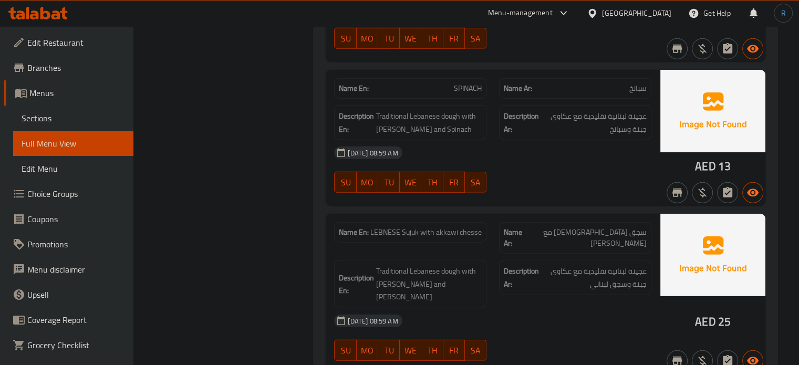
scroll to position [3090, 0]
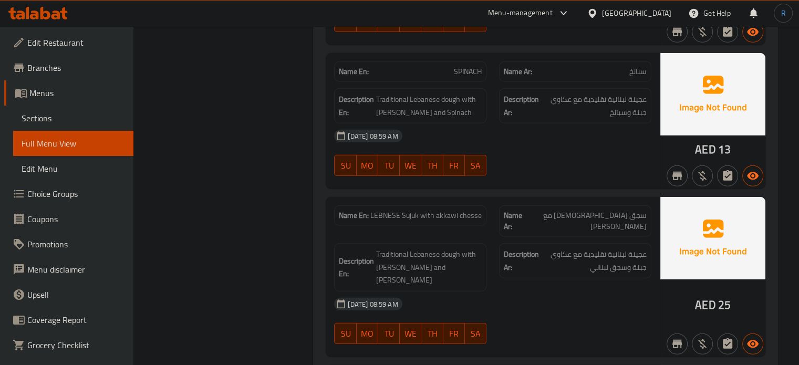
click at [556, 291] on div "[DATE] 08:59 AM" at bounding box center [493, 303] width 330 height 25
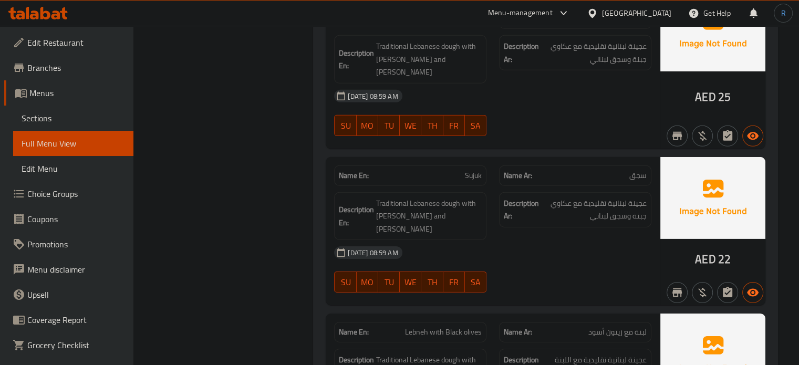
scroll to position [3353, 0]
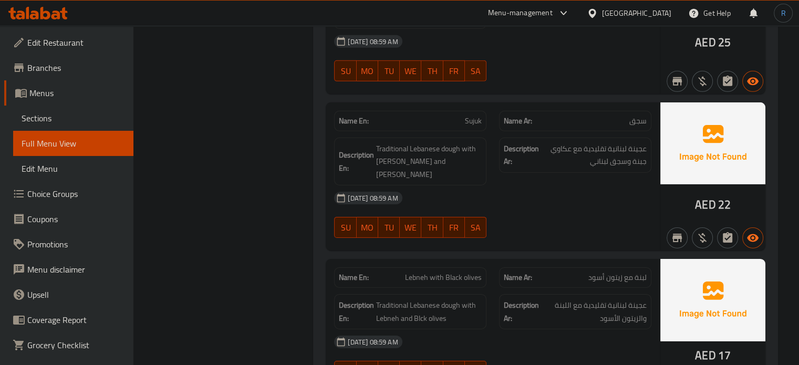
click at [515, 329] on div "[DATE] 08:59 AM" at bounding box center [493, 341] width 330 height 25
click at [527, 329] on div "14-09-2025 08:59 AM SU MO TU WE TH FR SA" at bounding box center [493, 358] width 330 height 59
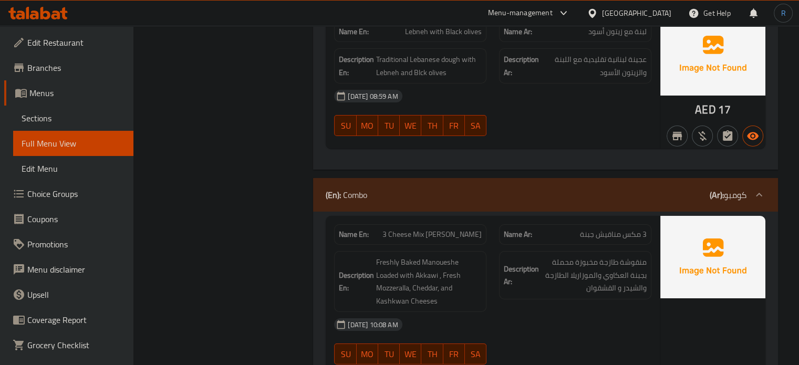
scroll to position [3615, 0]
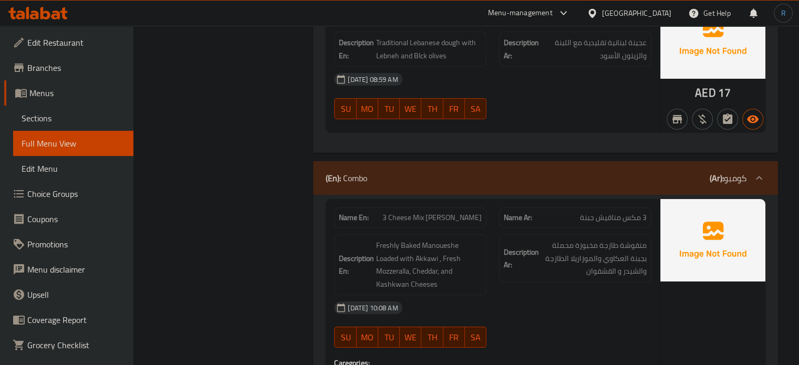
click at [555, 341] on div at bounding box center [575, 347] width 165 height 13
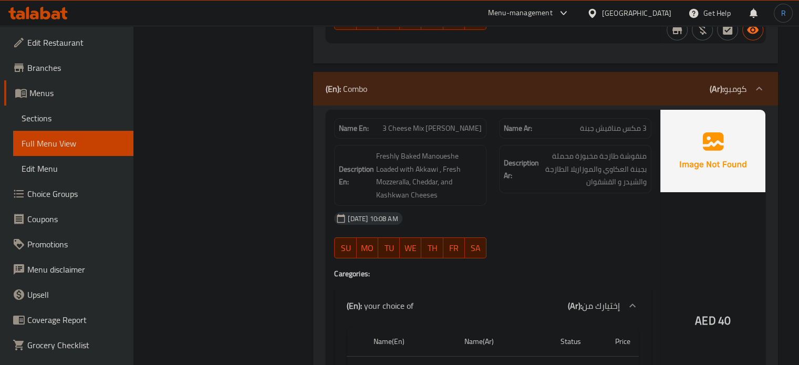
scroll to position [3720, 0]
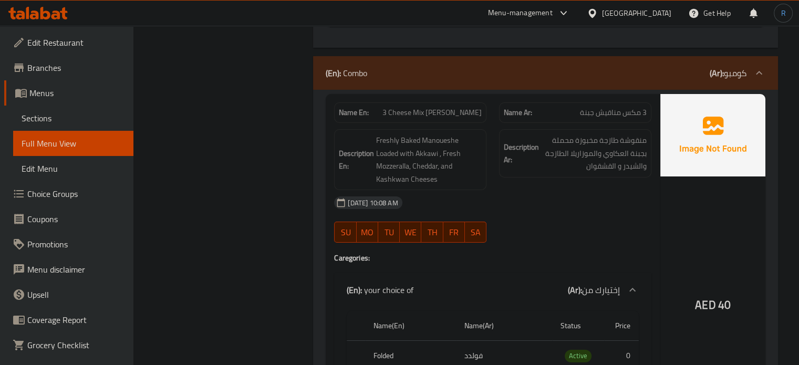
drag, startPoint x: 653, startPoint y: 123, endPoint x: 598, endPoint y: 122, distance: 55.7
click at [653, 190] on div "14-09-2025 10:08 AM SU MO TU WE TH FR SA" at bounding box center [493, 219] width 330 height 59
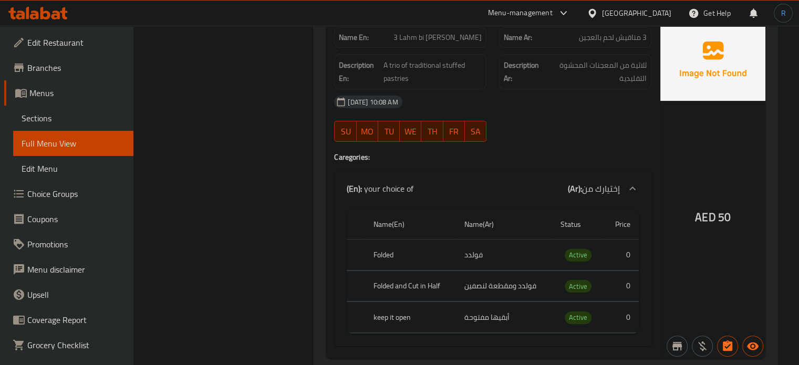
scroll to position [4298, 0]
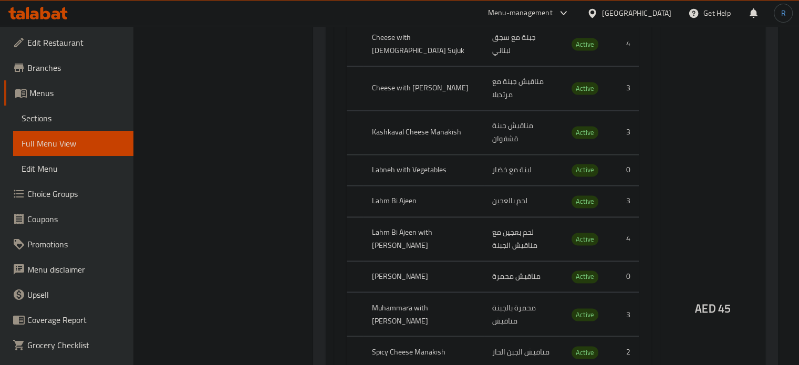
scroll to position [5686, 0]
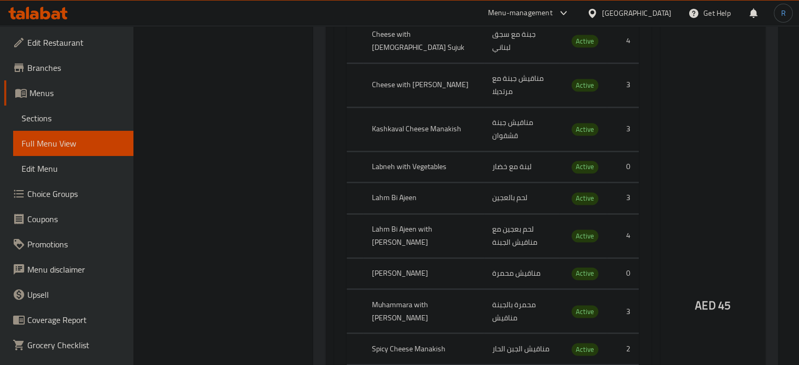
click at [696, 195] on div "AED 45" at bounding box center [712, 276] width 105 height 2853
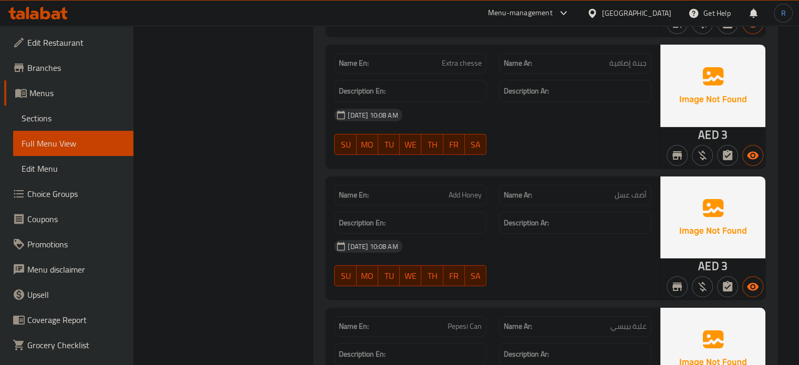
scroll to position [7554, 0]
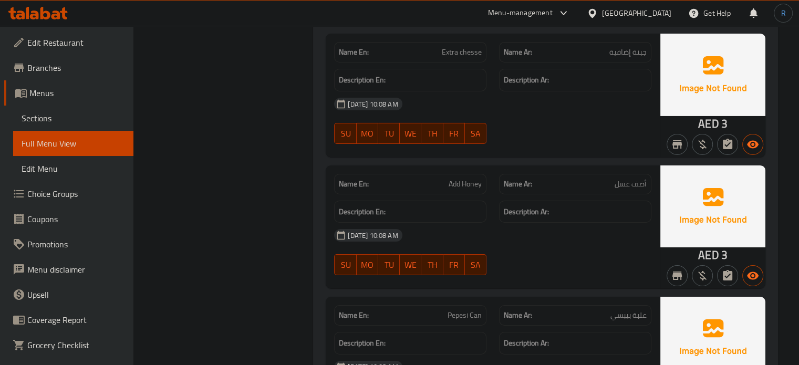
drag, startPoint x: 544, startPoint y: 180, endPoint x: 473, endPoint y: 159, distance: 73.3
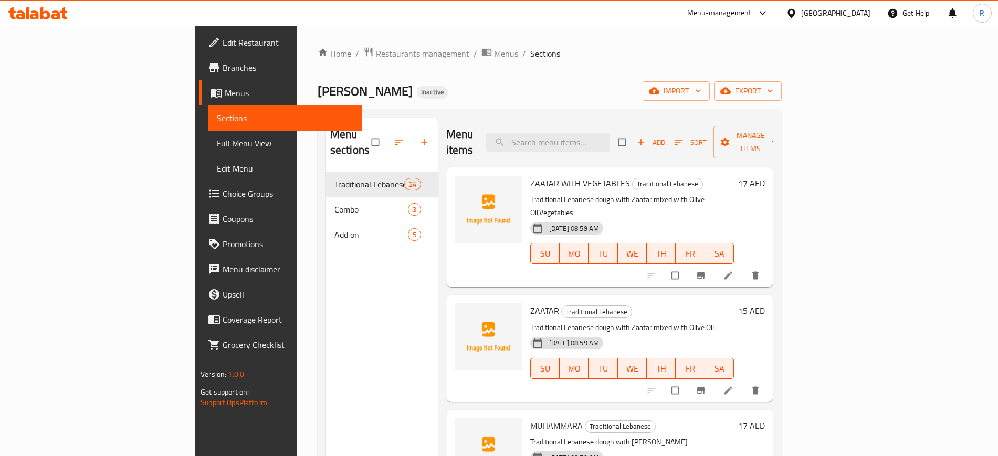
click at [223, 194] on span "Choice Groups" at bounding box center [288, 193] width 131 height 13
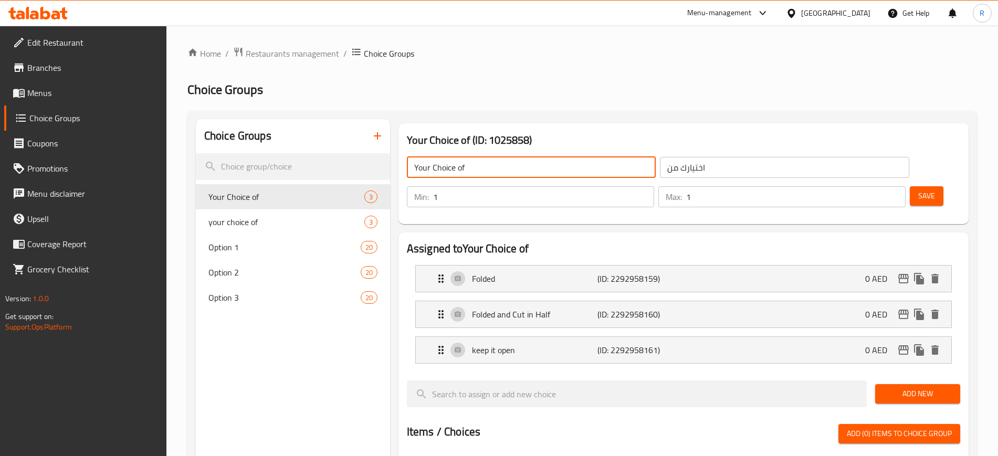
click at [490, 163] on input "Your Choice of" at bounding box center [531, 167] width 249 height 21
click at [490, 164] on input "Your Choice of" at bounding box center [531, 167] width 249 height 21
click at [490, 164] on input "text" at bounding box center [531, 167] width 249 height 21
type input "Your Choice Of:"
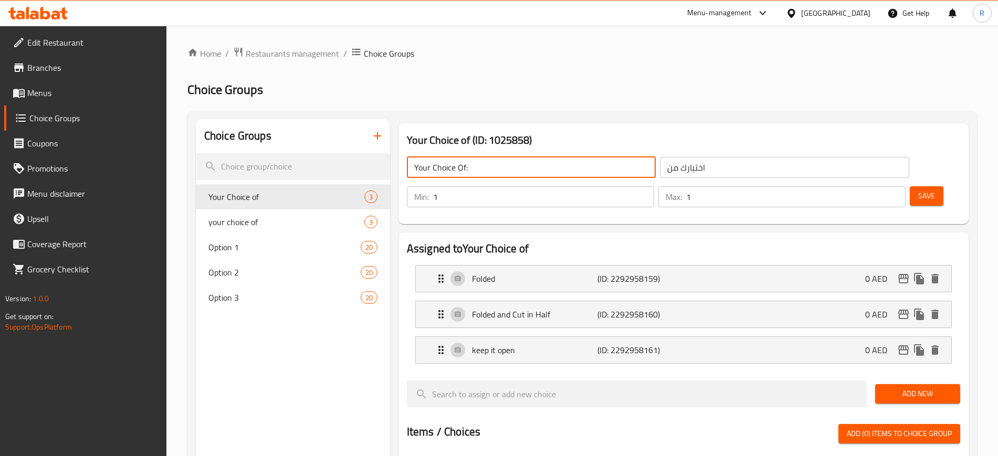
click at [677, 166] on input "اختيارك من" at bounding box center [784, 167] width 249 height 21
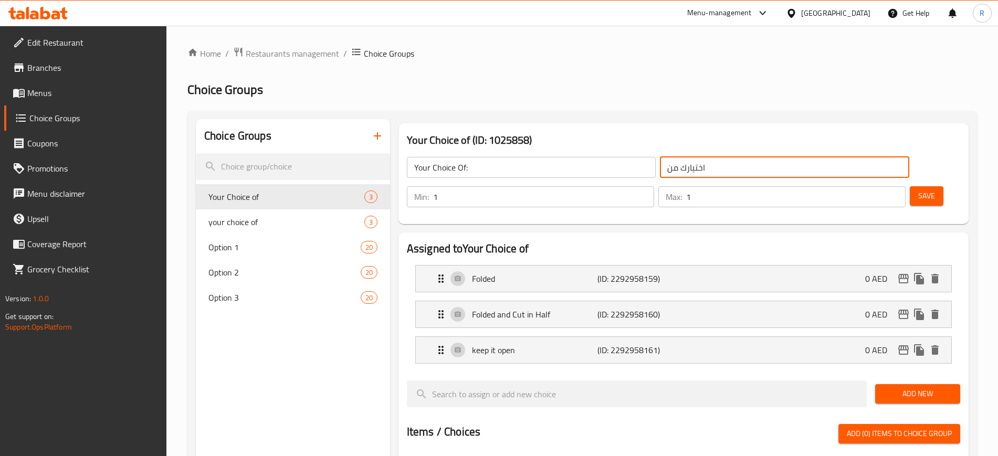
click at [677, 166] on input "اختيارك من" at bounding box center [784, 167] width 249 height 21
click at [677, 166] on input "text" at bounding box center [784, 167] width 249 height 21
type input "إختيارك من:"
click at [798, 190] on span "Save" at bounding box center [927, 196] width 17 height 13
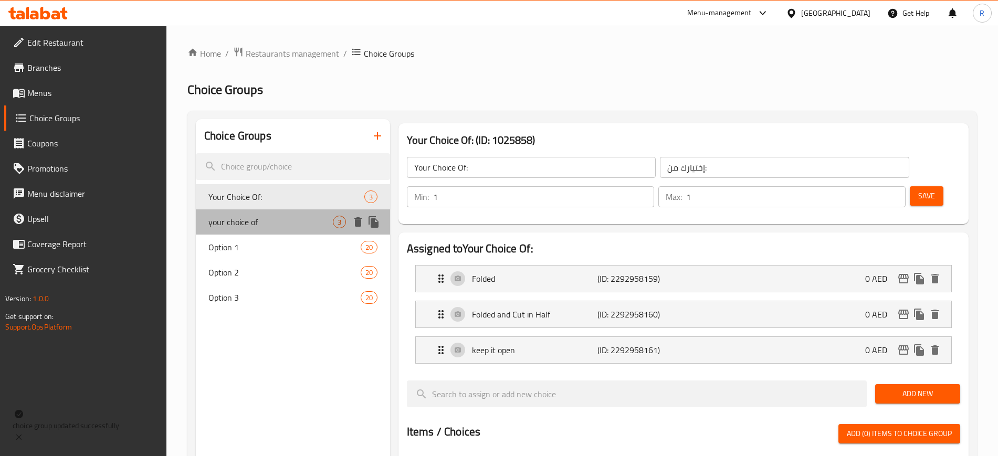
click at [255, 226] on span "your choice of" at bounding box center [270, 222] width 124 height 13
type input "your choice of"
type input "إختيارك من"
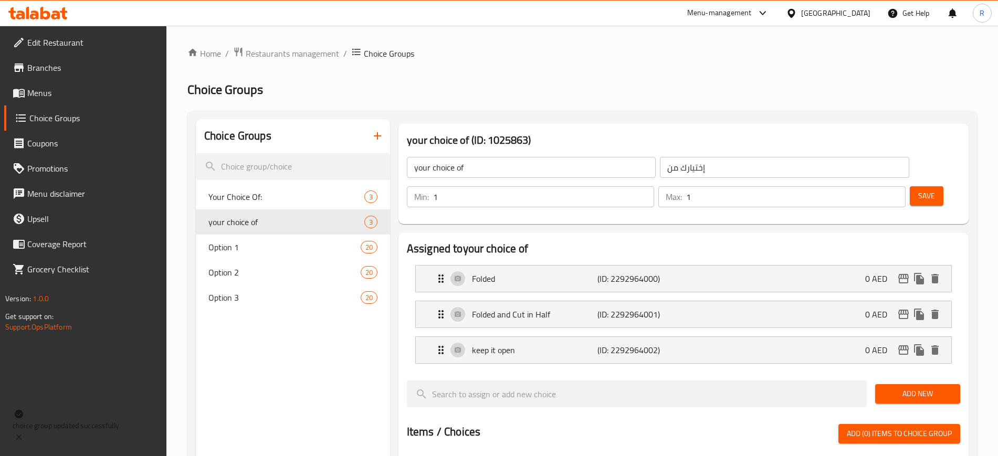
click at [479, 162] on input "your choice of" at bounding box center [531, 167] width 249 height 21
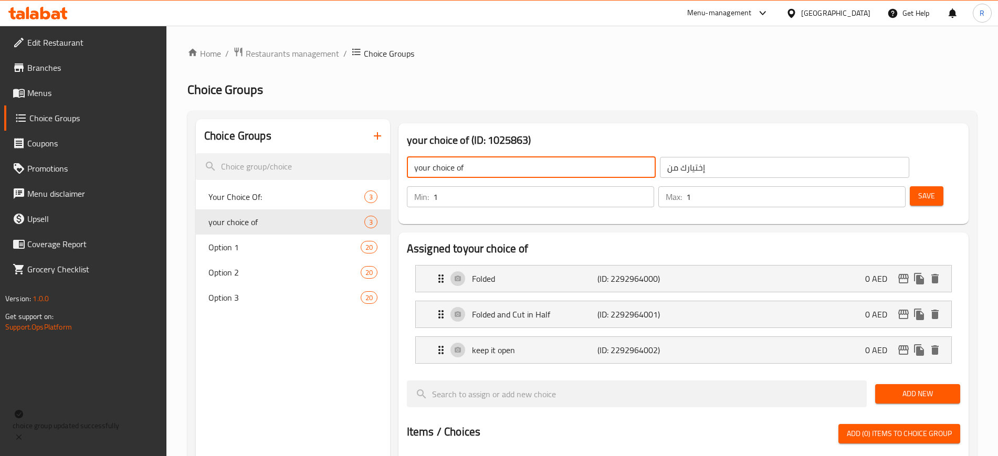
click at [479, 162] on input "your choice of" at bounding box center [531, 167] width 249 height 21
click at [479, 162] on input "text" at bounding box center [531, 167] width 249 height 21
type input "Your Choice Of:"
click at [660, 170] on input "إختيارك من" at bounding box center [784, 167] width 249 height 21
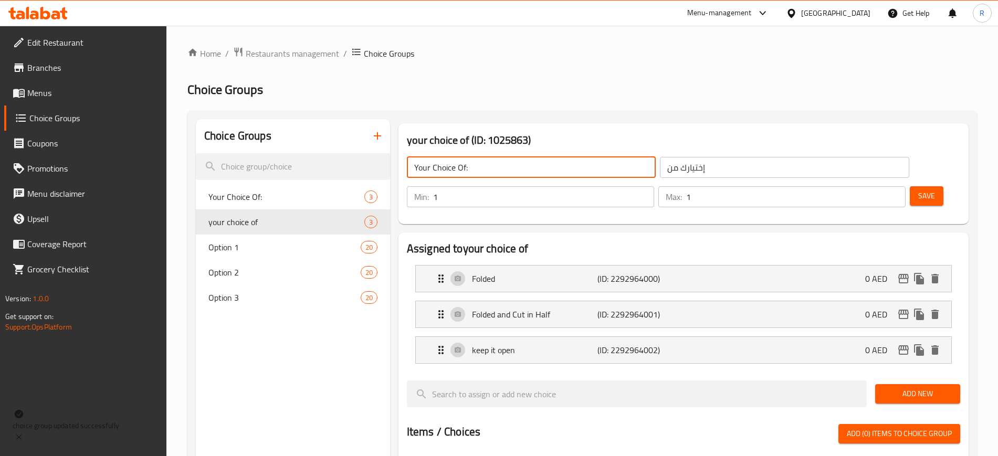
click at [660, 170] on input "إختيارك من" at bounding box center [784, 167] width 249 height 21
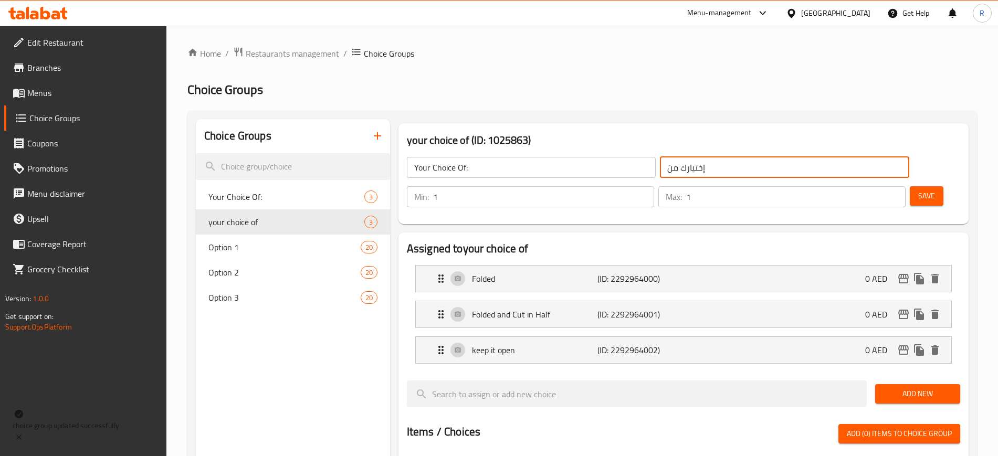
click at [660, 170] on input "إختيارك من" at bounding box center [784, 167] width 249 height 21
click at [660, 170] on input "text" at bounding box center [784, 167] width 249 height 21
type input "إختيارك من:"
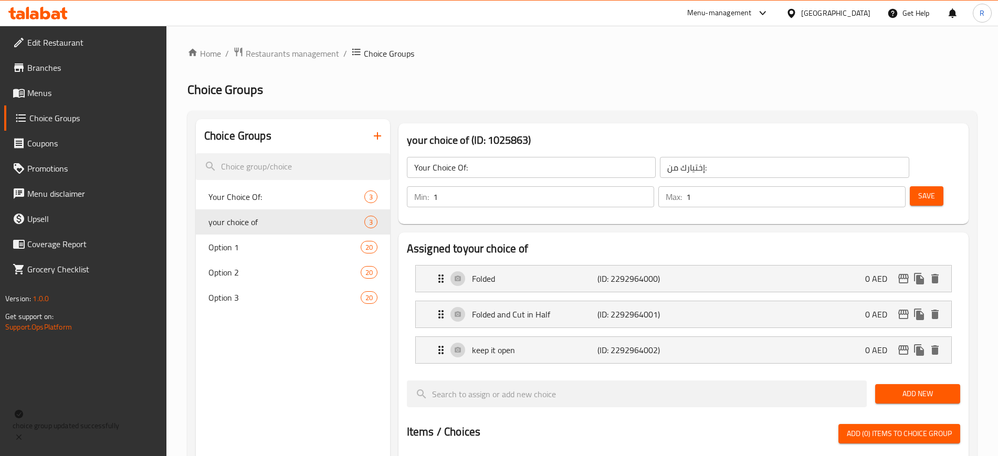
click at [798, 184] on div "Save" at bounding box center [931, 196] width 46 height 25
click at [798, 190] on span "Save" at bounding box center [927, 196] width 17 height 13
click at [236, 247] on span "Option 1" at bounding box center [268, 247] width 121 height 13
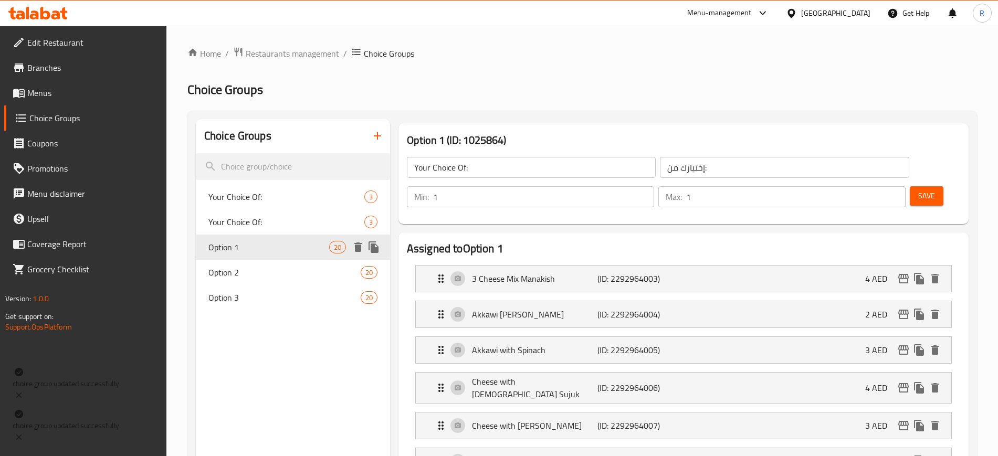
type input "Option 1"
type input "الخيار 1"
click at [255, 278] on span "Option 2" at bounding box center [268, 272] width 121 height 13
type input "Option 2"
type input "الخيار 2"
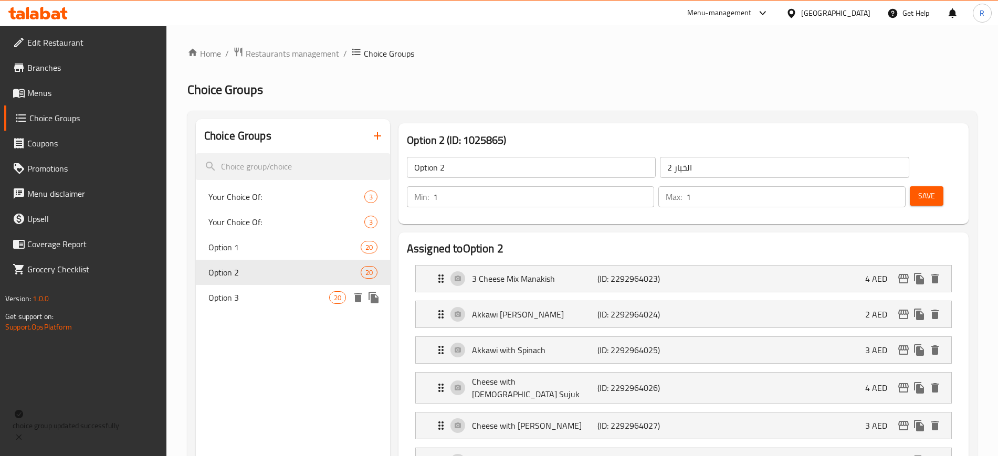
click at [256, 308] on div "Option 3 20" at bounding box center [293, 297] width 194 height 25
type input "Option 3"
type input "الخيار 3"
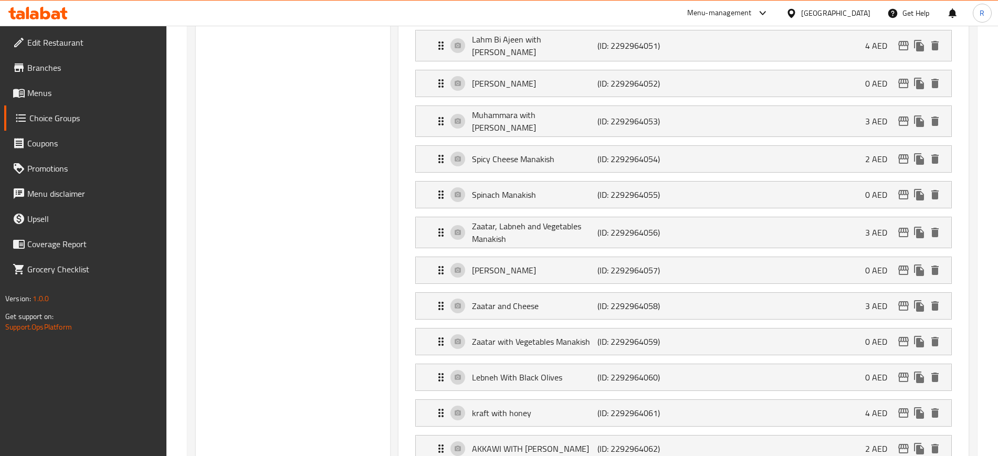
scroll to position [722, 0]
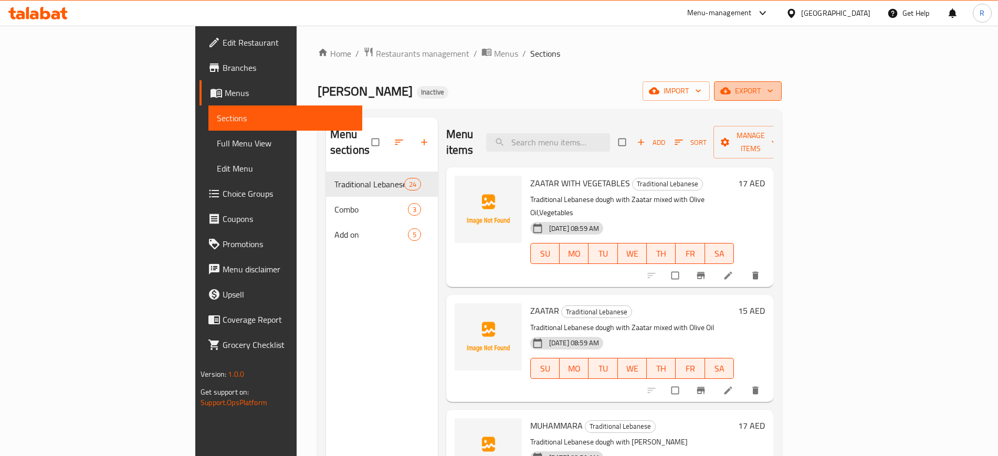
click at [774, 91] on span "export" at bounding box center [748, 91] width 51 height 13
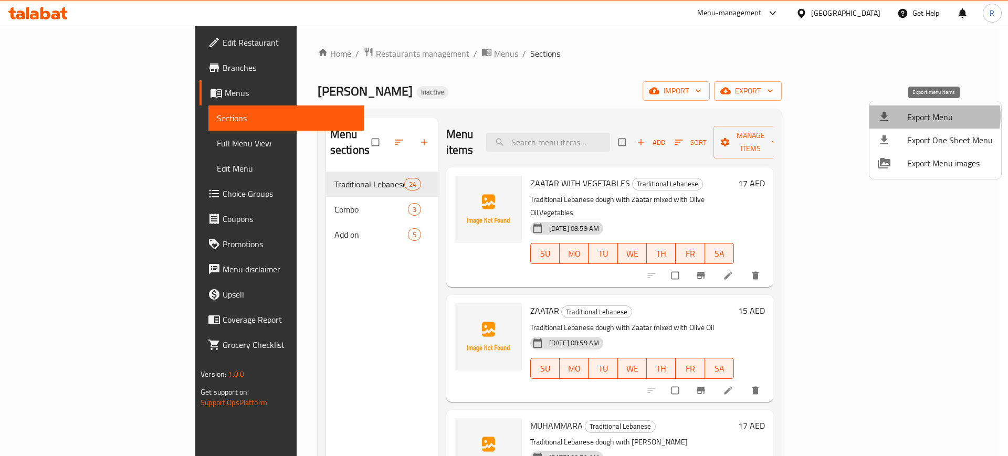
click at [924, 116] on span "Export Menu" at bounding box center [950, 117] width 86 height 13
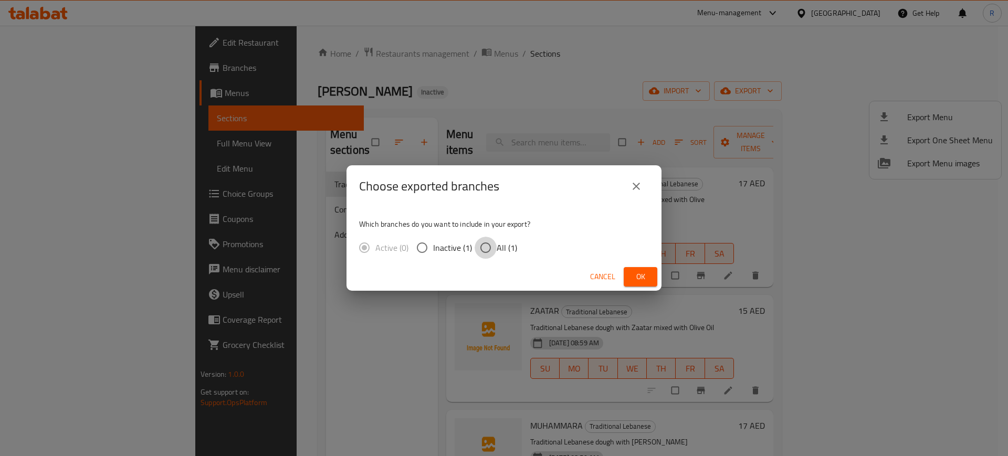
click at [483, 254] on input "All (1)" at bounding box center [486, 248] width 22 height 22
radio input "true"
click at [640, 277] on span "Ok" at bounding box center [640, 276] width 17 height 13
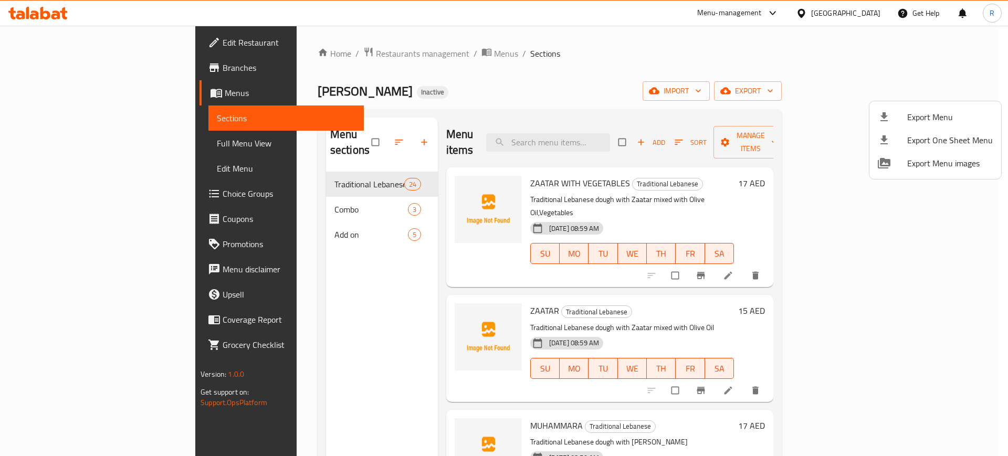
click at [56, 11] on div at bounding box center [504, 228] width 1008 height 456
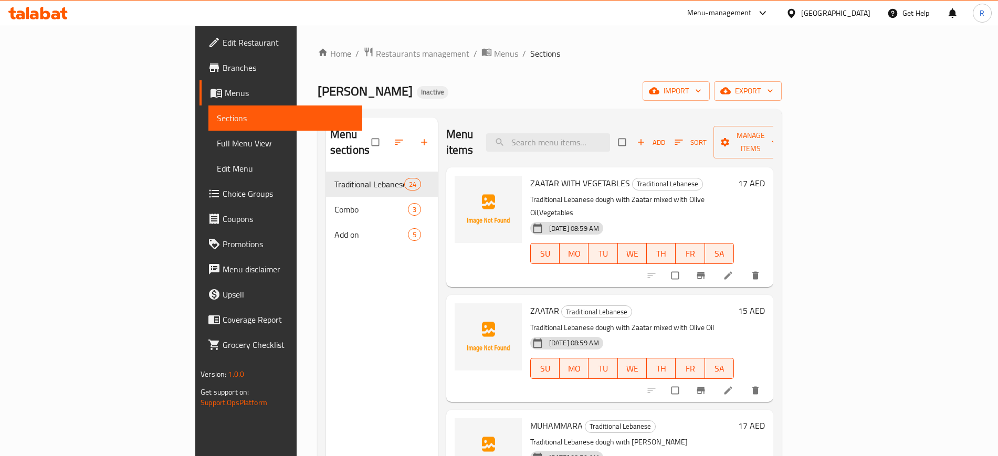
click at [48, 17] on icon at bounding box center [45, 13] width 10 height 13
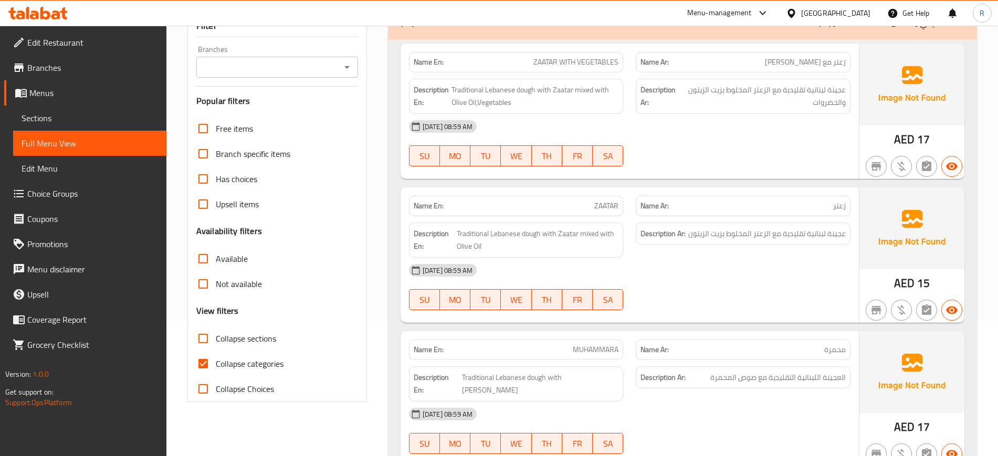
scroll to position [394, 0]
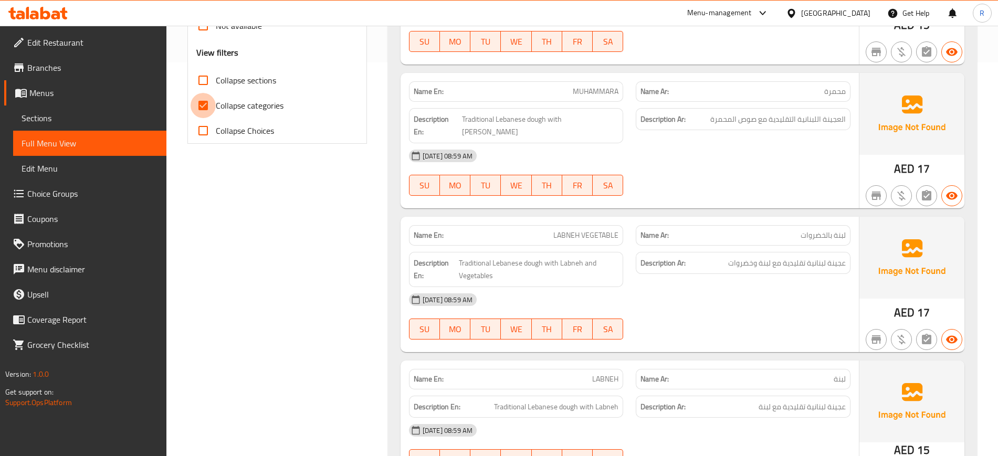
click at [203, 102] on input "Collapse categories" at bounding box center [203, 105] width 25 height 25
checkbox input "false"
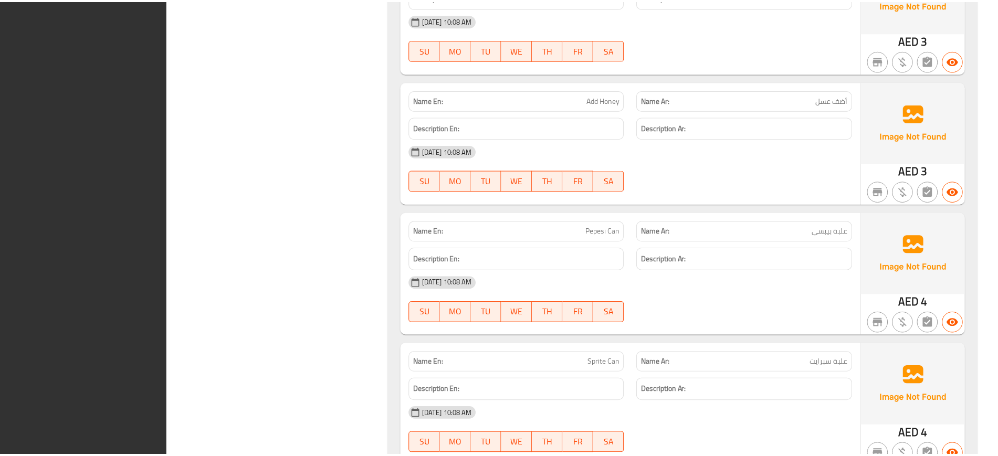
scroll to position [7070, 0]
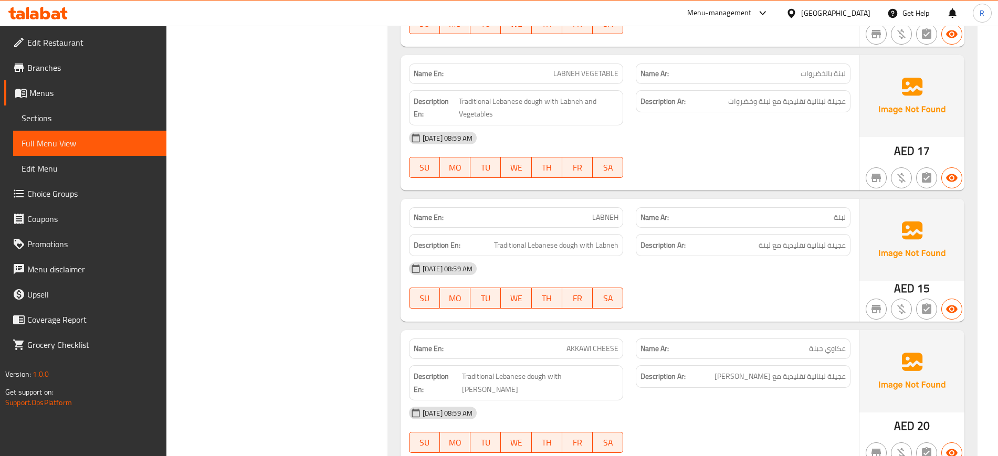
scroll to position [0, 0]
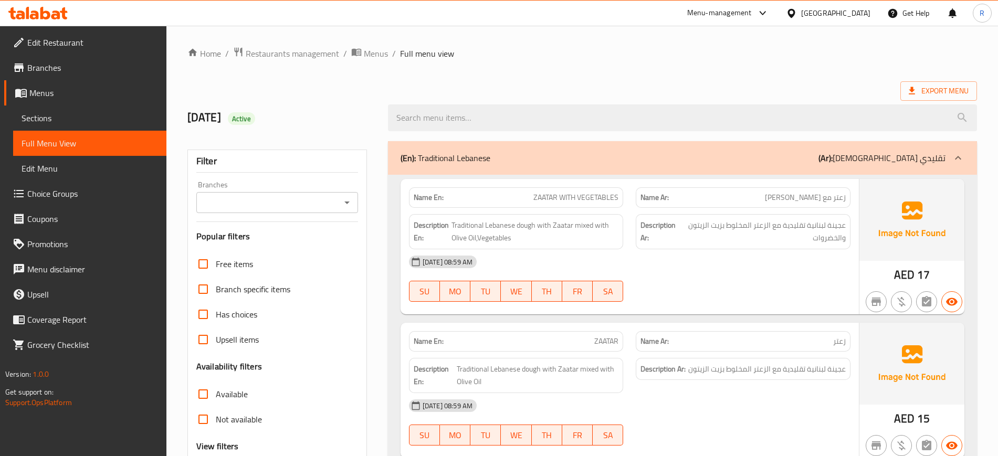
click at [466, 152] on p "(En): Traditional Lebanese" at bounding box center [446, 158] width 90 height 13
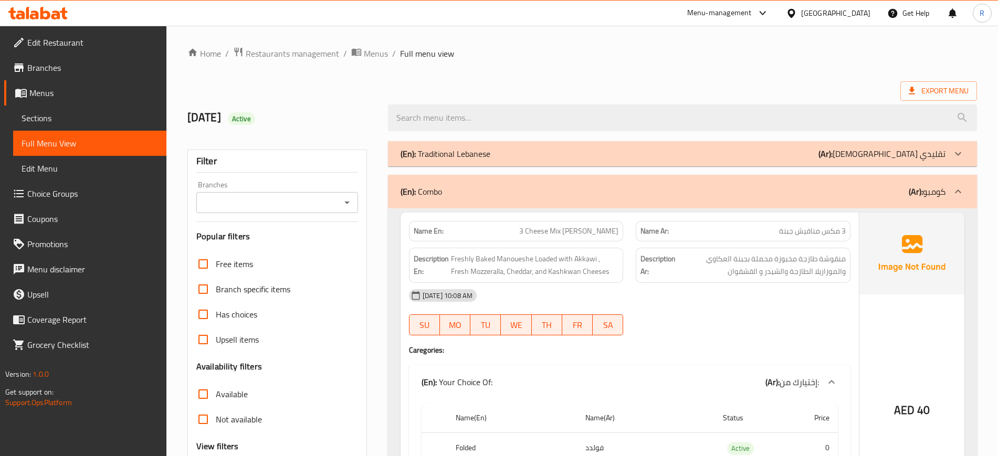
click at [430, 233] on strong "Name En:" at bounding box center [429, 231] width 30 height 11
click at [430, 234] on strong "Name En:" at bounding box center [429, 231] width 30 height 11
copy strong "Name En:"
